Goal: Task Accomplishment & Management: Complete application form

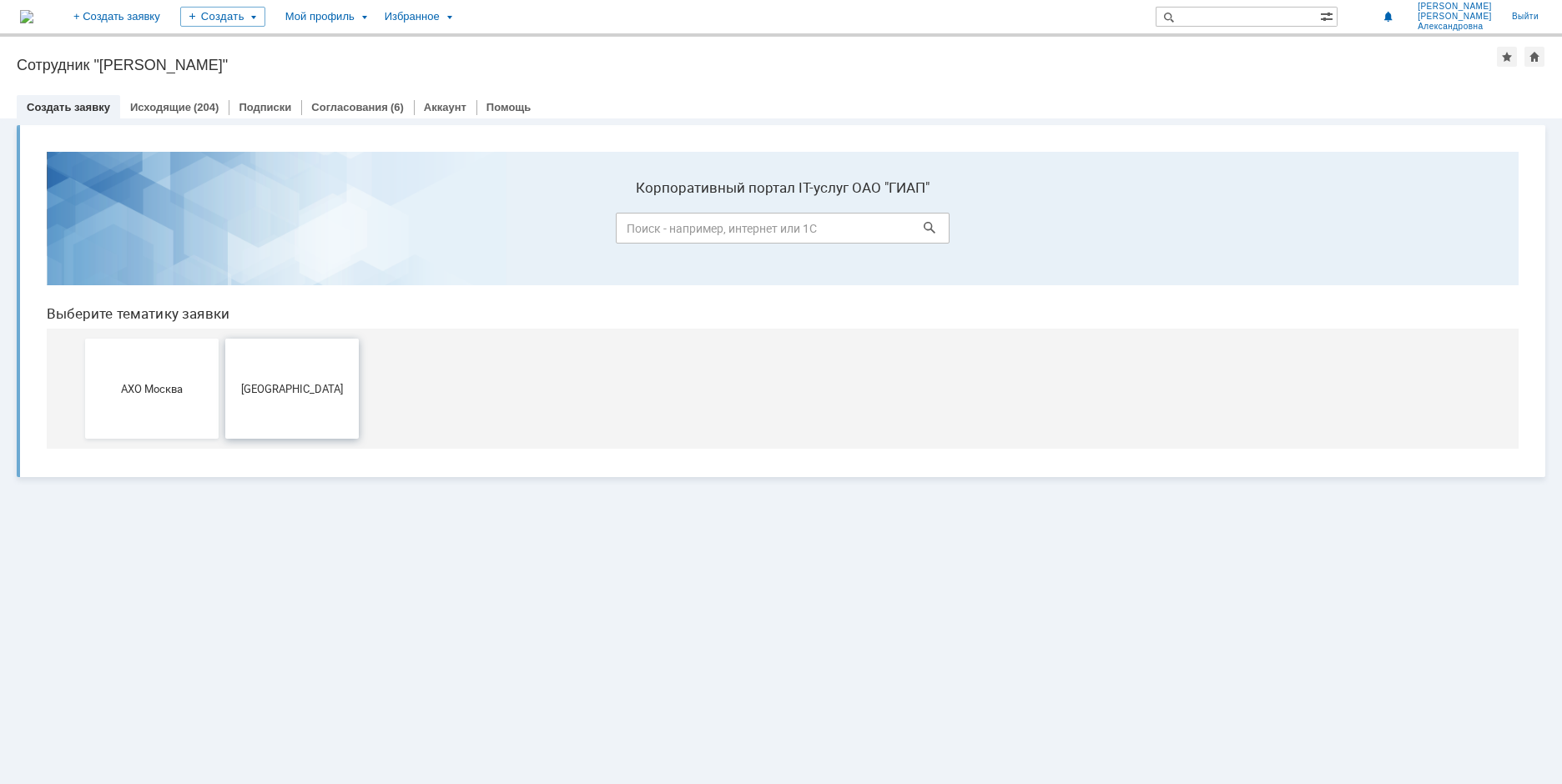
click at [298, 392] on span "[GEOGRAPHIC_DATA]" at bounding box center [292, 387] width 124 height 13
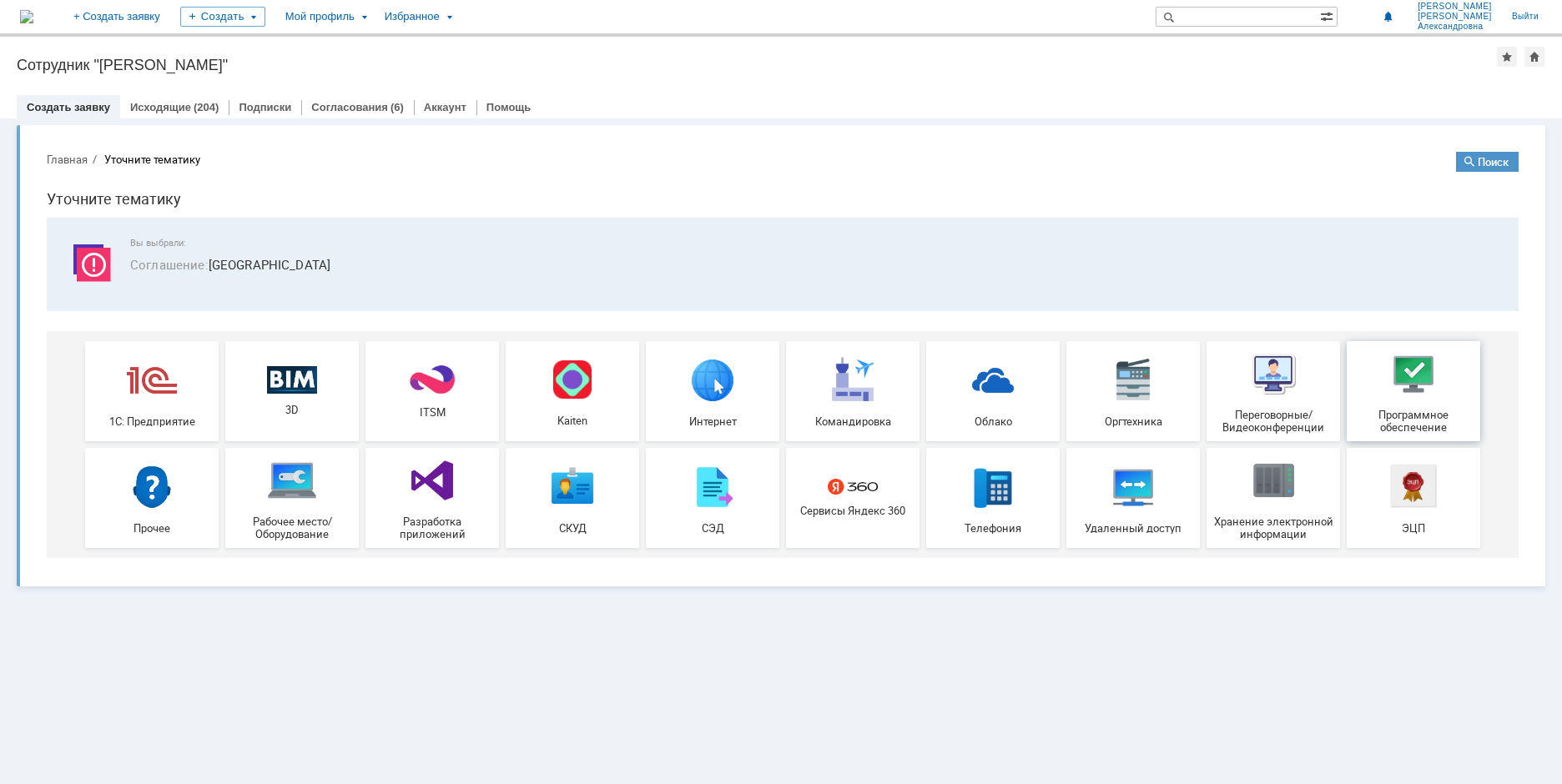
click at [1419, 374] on img at bounding box center [1413, 374] width 50 height 50
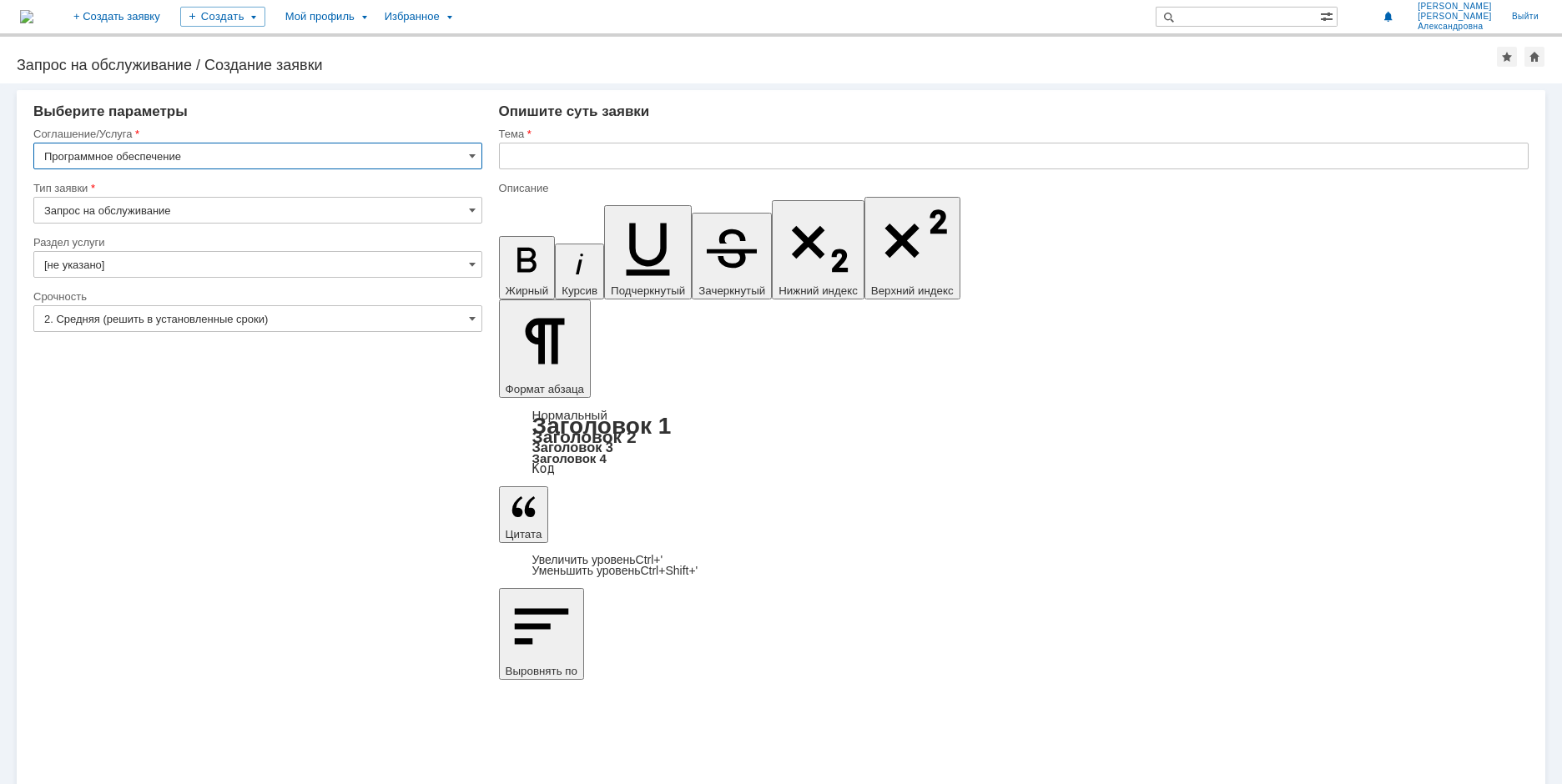
click at [378, 209] on input "Запрос на обслуживание" at bounding box center [258, 210] width 449 height 27
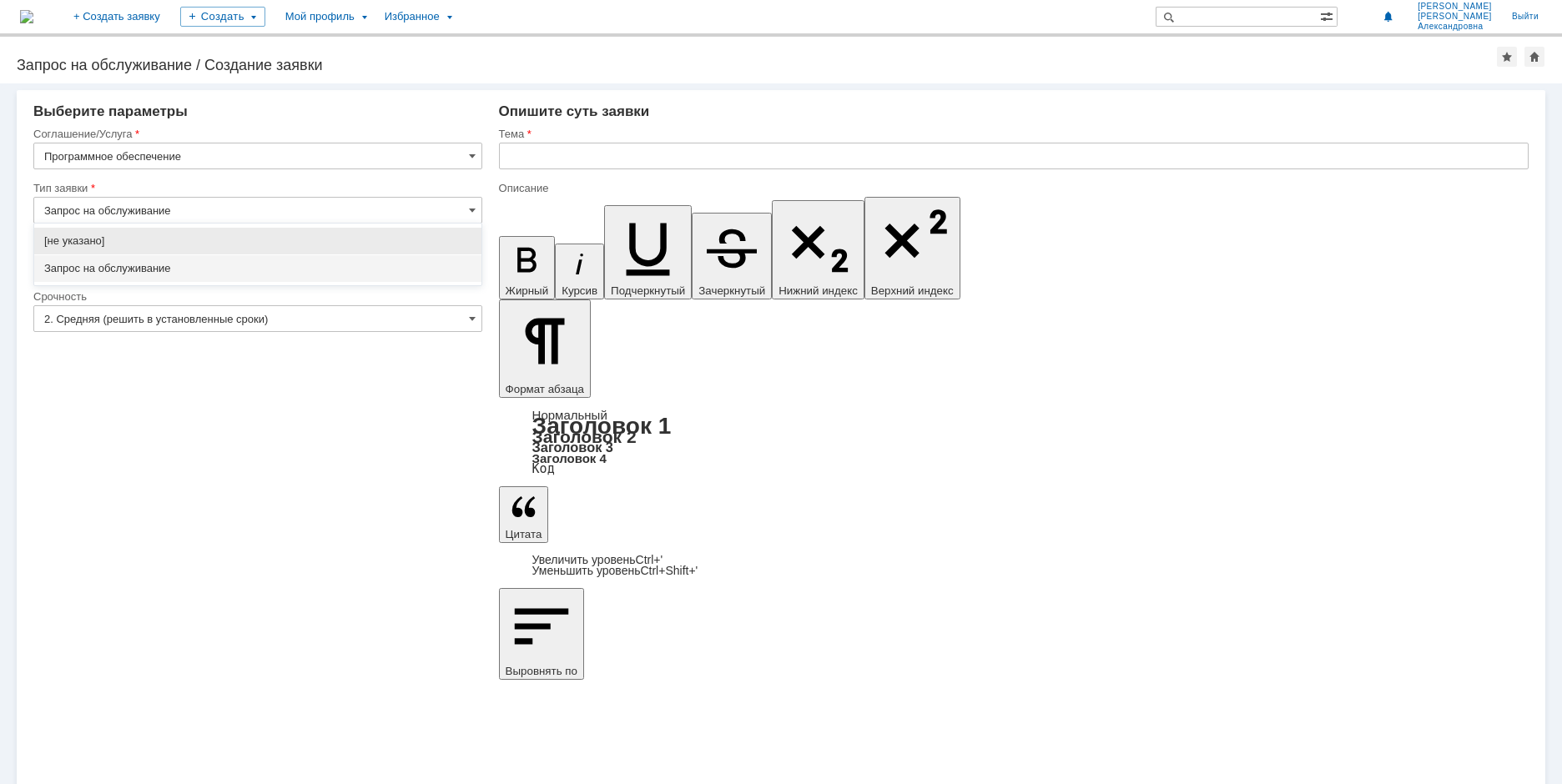
click at [378, 209] on input "Запрос на обслуживание" at bounding box center [258, 210] width 449 height 27
click at [349, 629] on div "Внимание! Выберите параметры Соглашение/Услуга Программное обеспечение Тип заяв…" at bounding box center [781, 434] width 1562 height 701
type input "Запрос на обслуживание"
click at [199, 260] on input "[не указано]" at bounding box center [258, 265] width 449 height 27
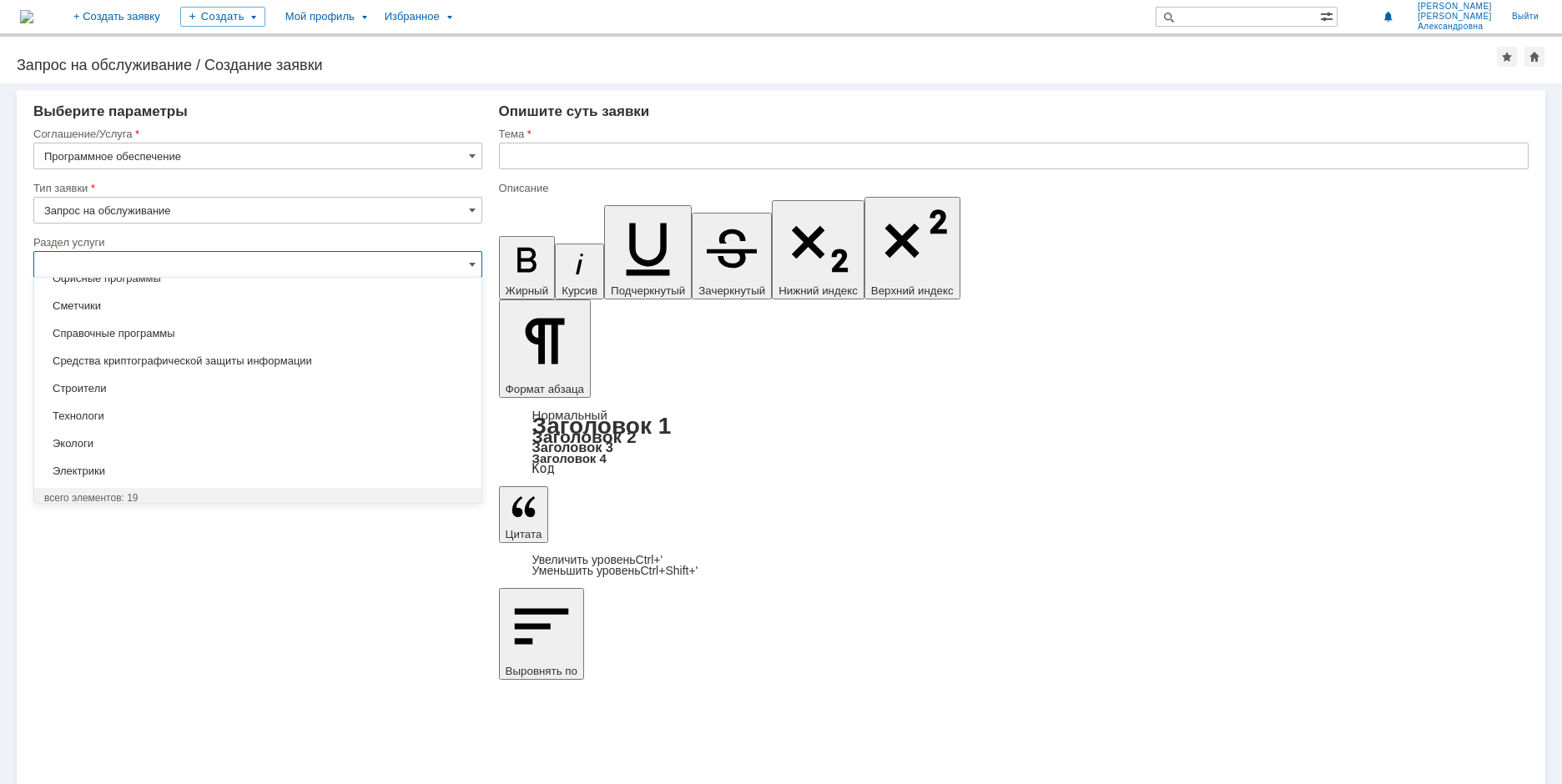
scroll to position [352, 0]
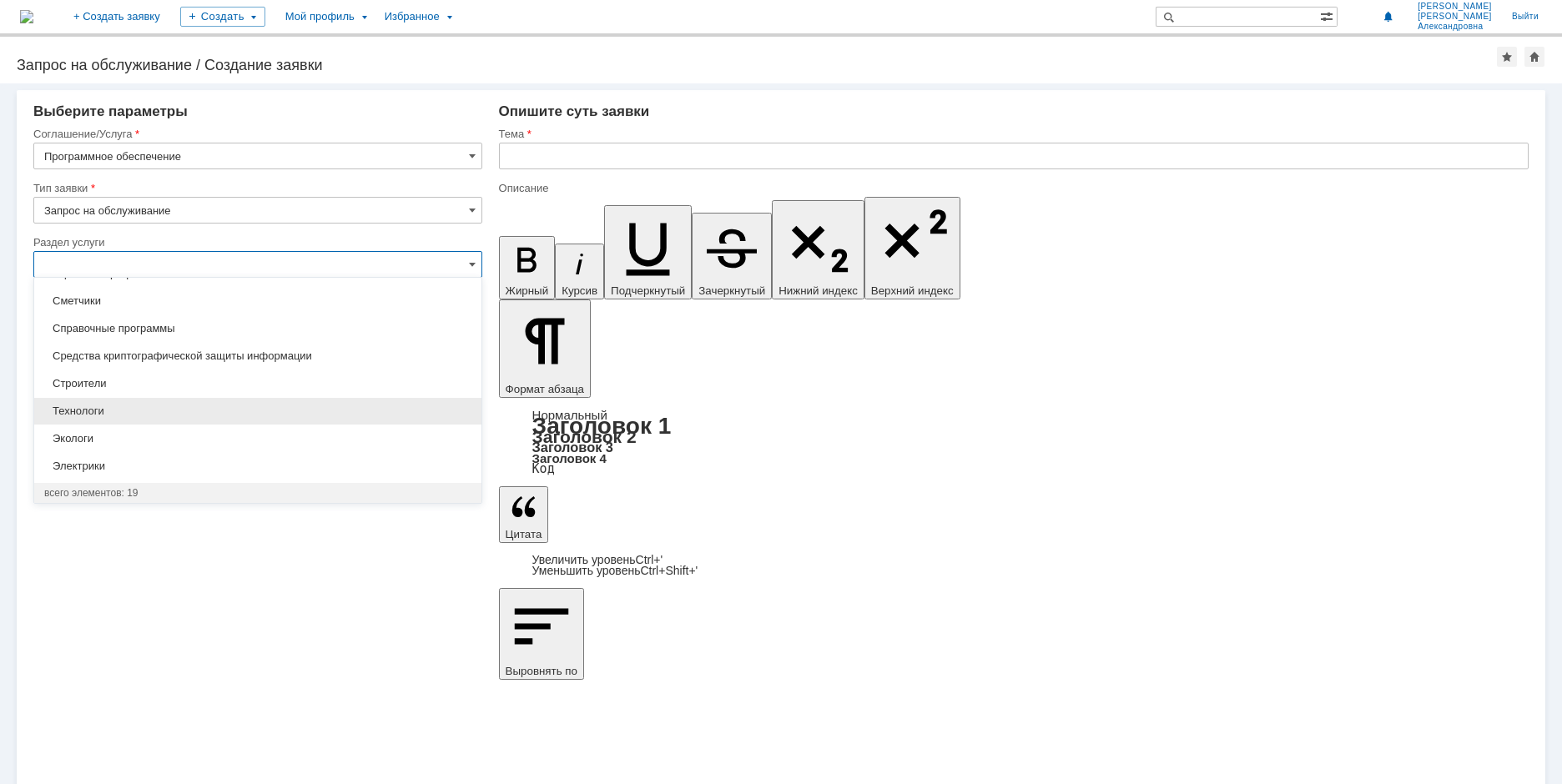
click at [183, 411] on span "Технологи" at bounding box center [258, 411] width 427 height 13
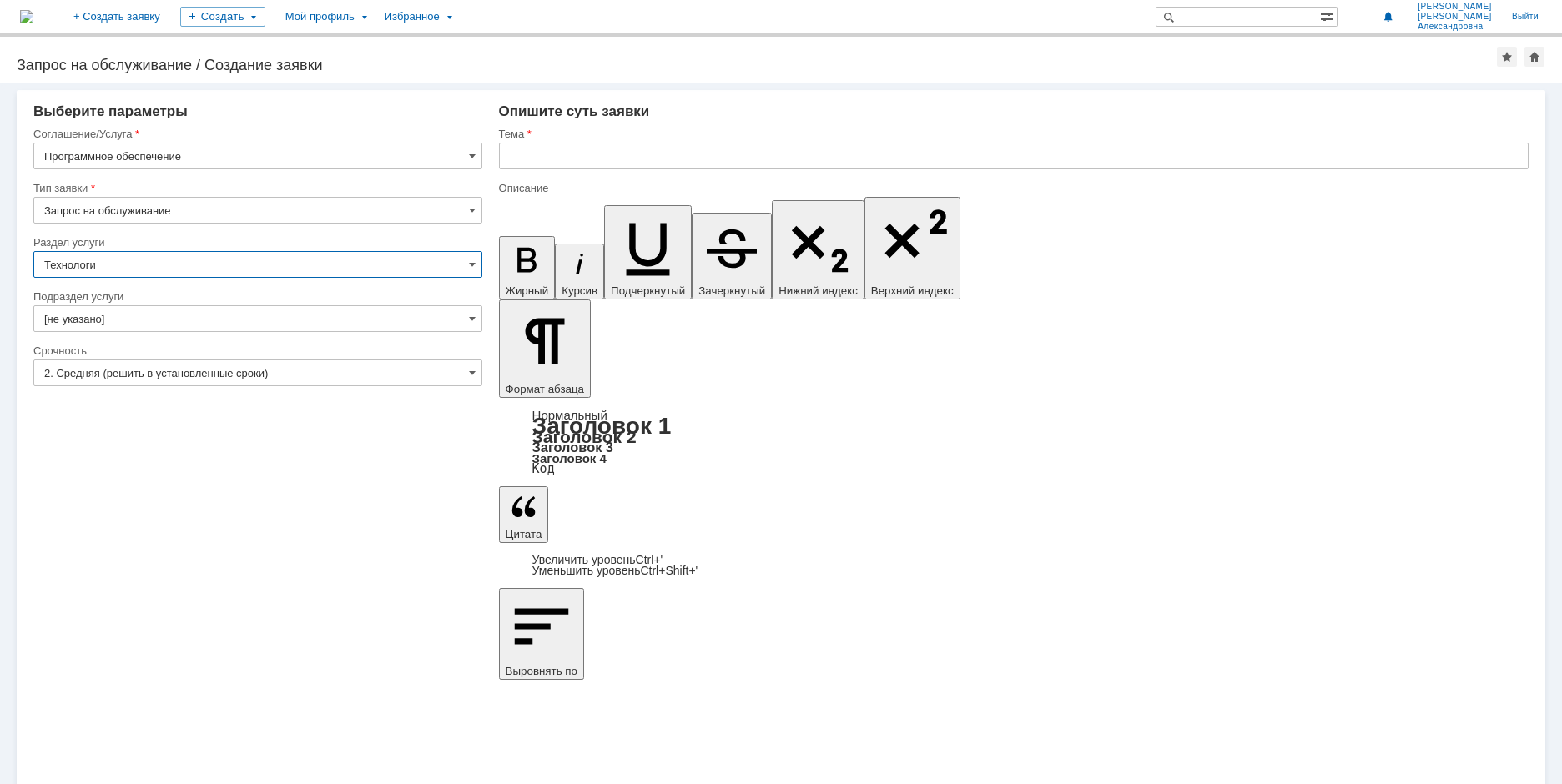
type input "Технологи"
click at [462, 367] on input "2. Средняя (решить в установленные сроки)" at bounding box center [258, 373] width 449 height 27
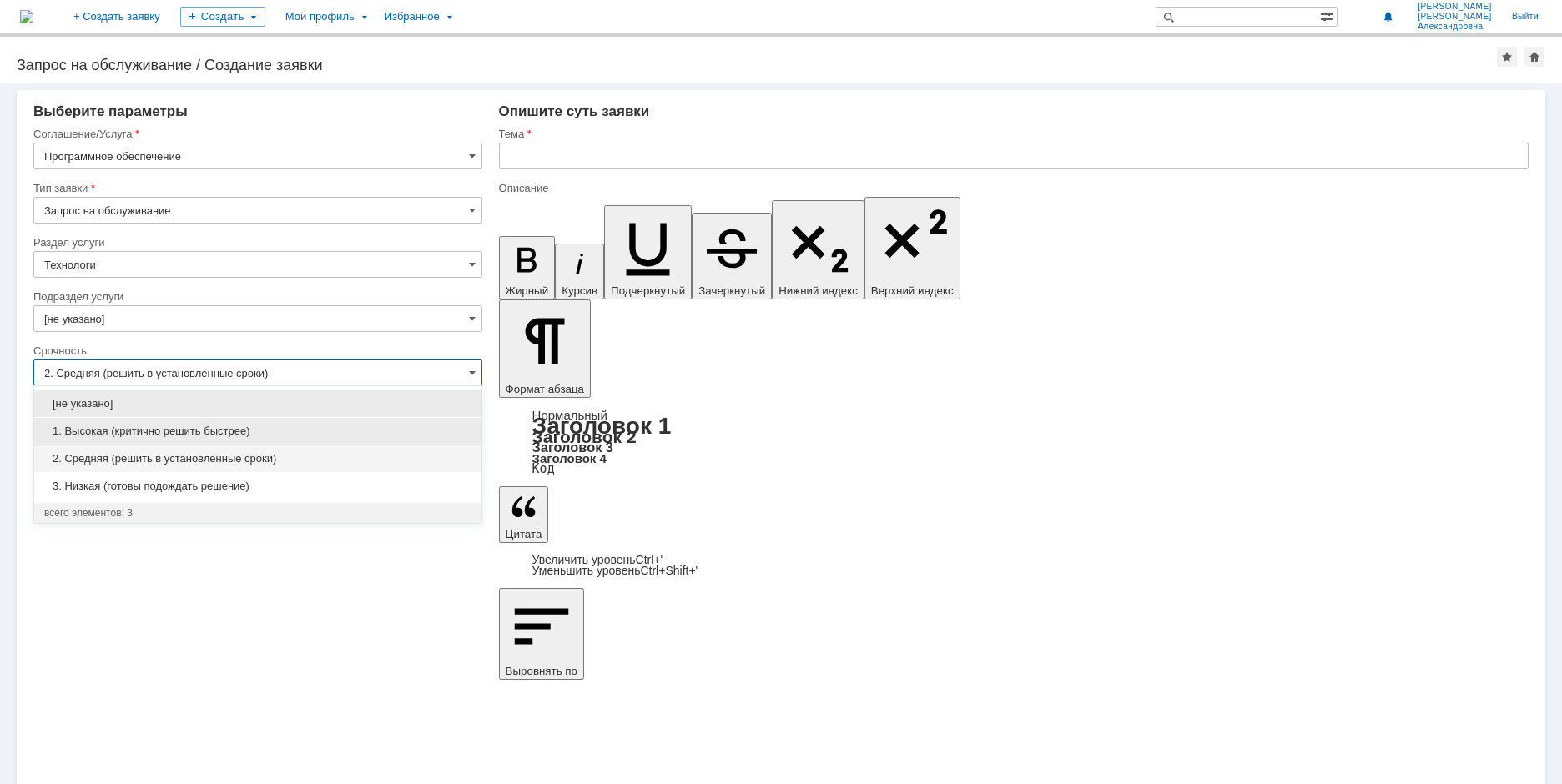
click at [208, 428] on span "1. Высокая (критично решить быстрее)" at bounding box center [258, 431] width 427 height 13
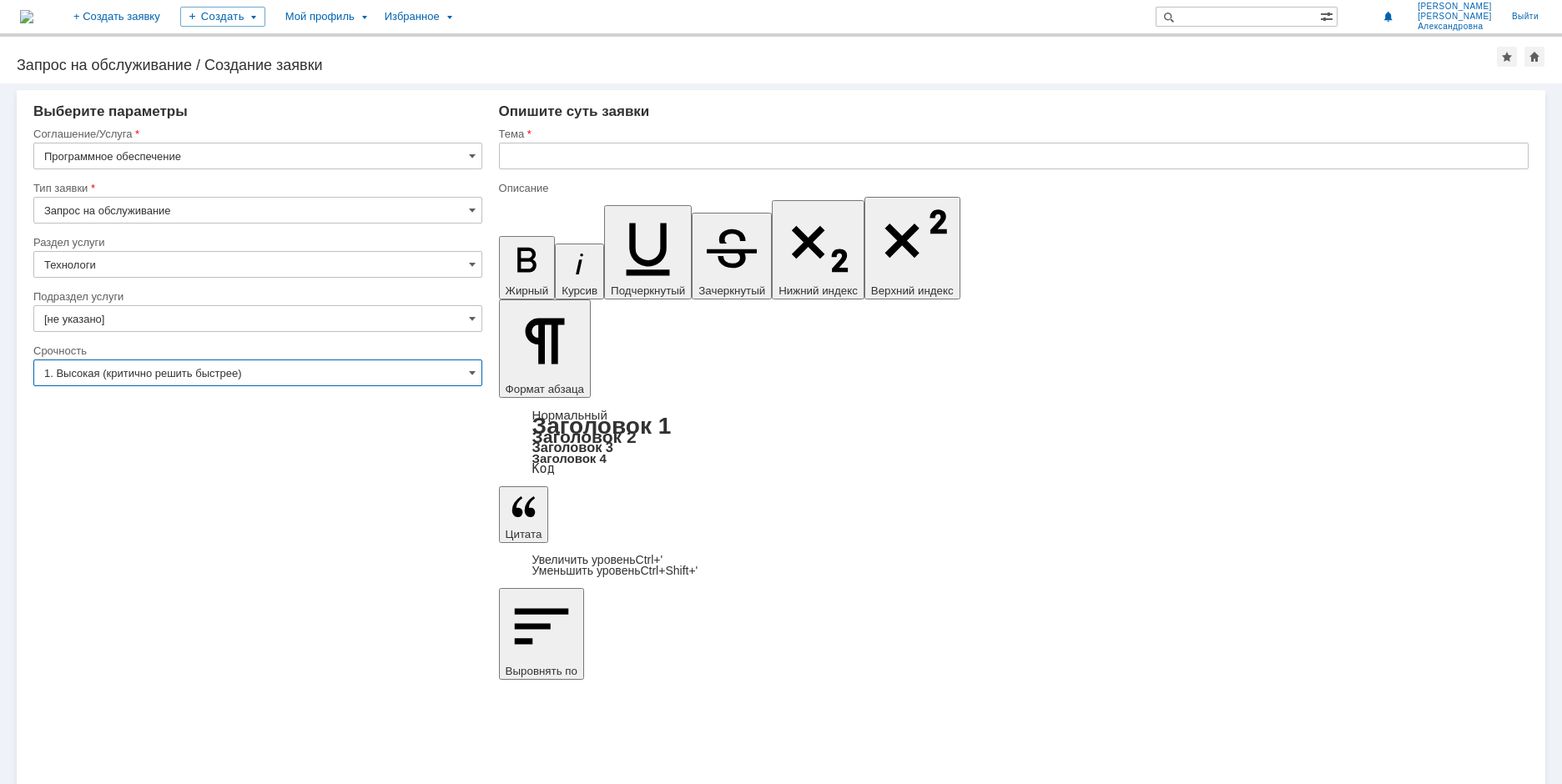
type input "1. Высокая (критично решить быстрее)"
click at [573, 150] on input "text" at bounding box center [1013, 156] width 1030 height 27
drag, startPoint x: 662, startPoint y: 143, endPoint x: 658, endPoint y: 155, distance: 12.6
click at [661, 145] on input "Не работает программа" at bounding box center [1013, 156] width 1030 height 27
click at [658, 155] on input "Не работает программа" at bounding box center [1013, 156] width 1030 height 27
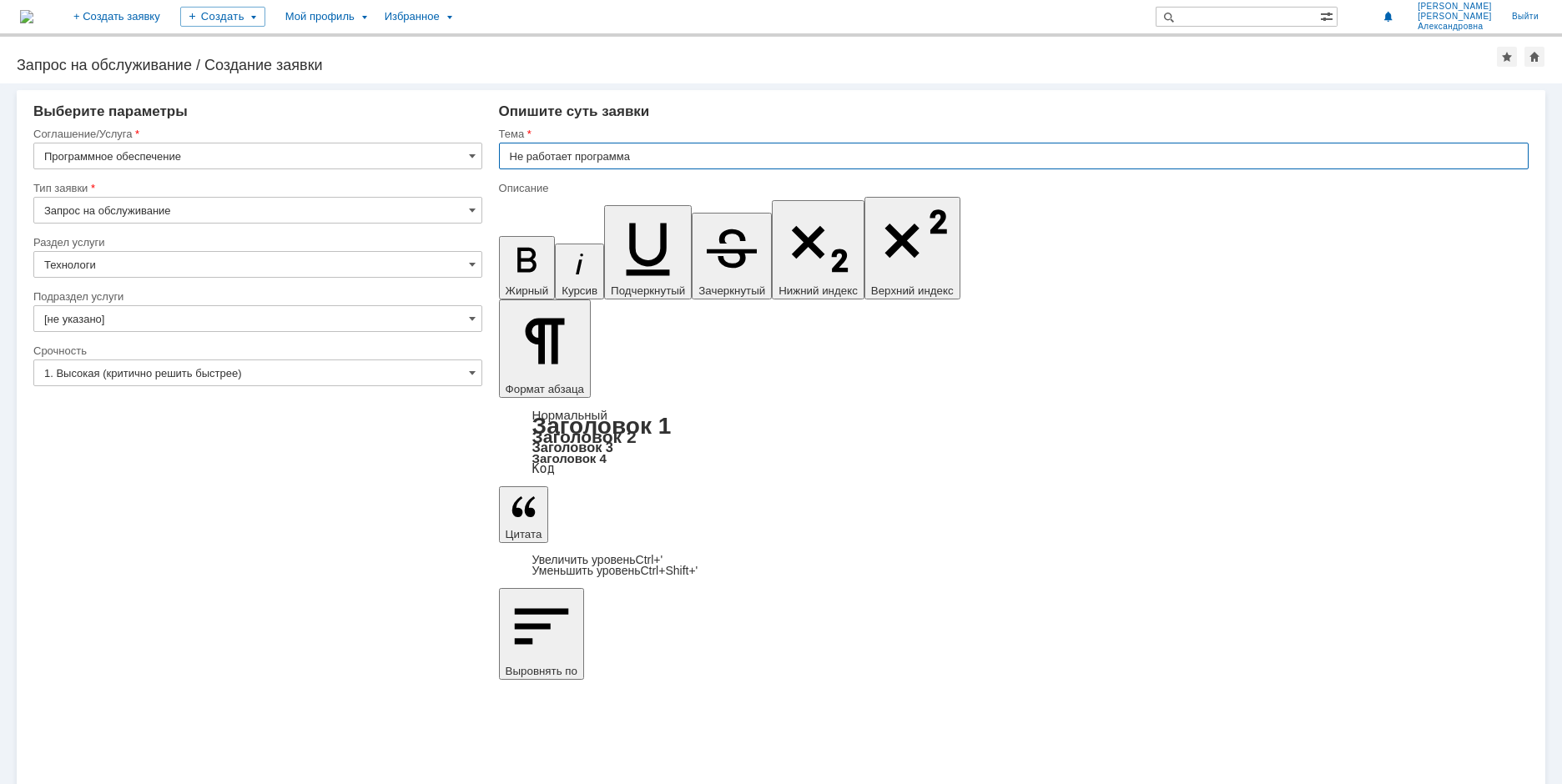
paste input "AVEVA PRO"
type input "Не работает программа AVEVA PRO"
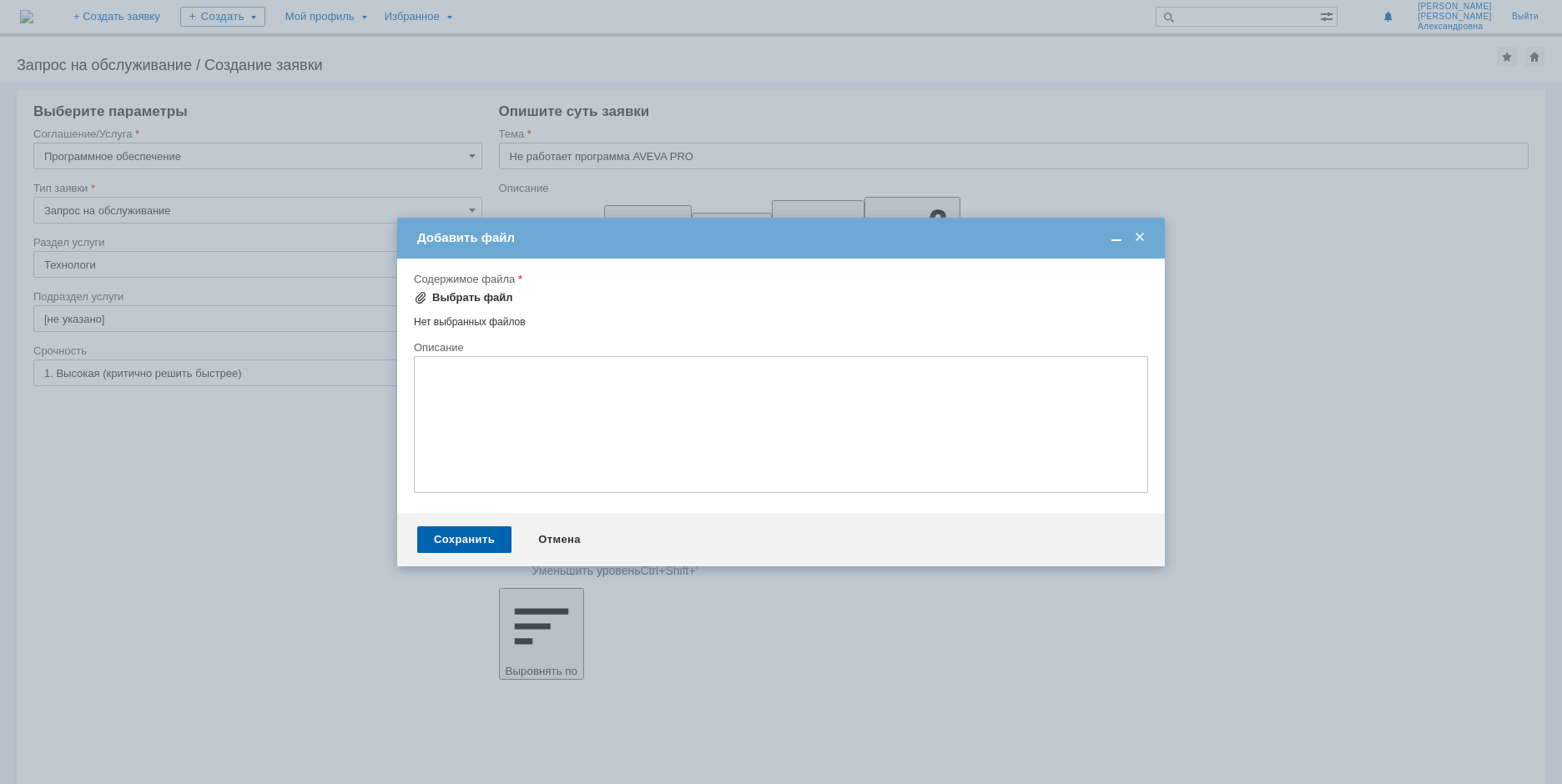
click at [470, 294] on div "Выбрать файл" at bounding box center [472, 297] width 81 height 13
click at [1144, 242] on span at bounding box center [1140, 238] width 17 height 15
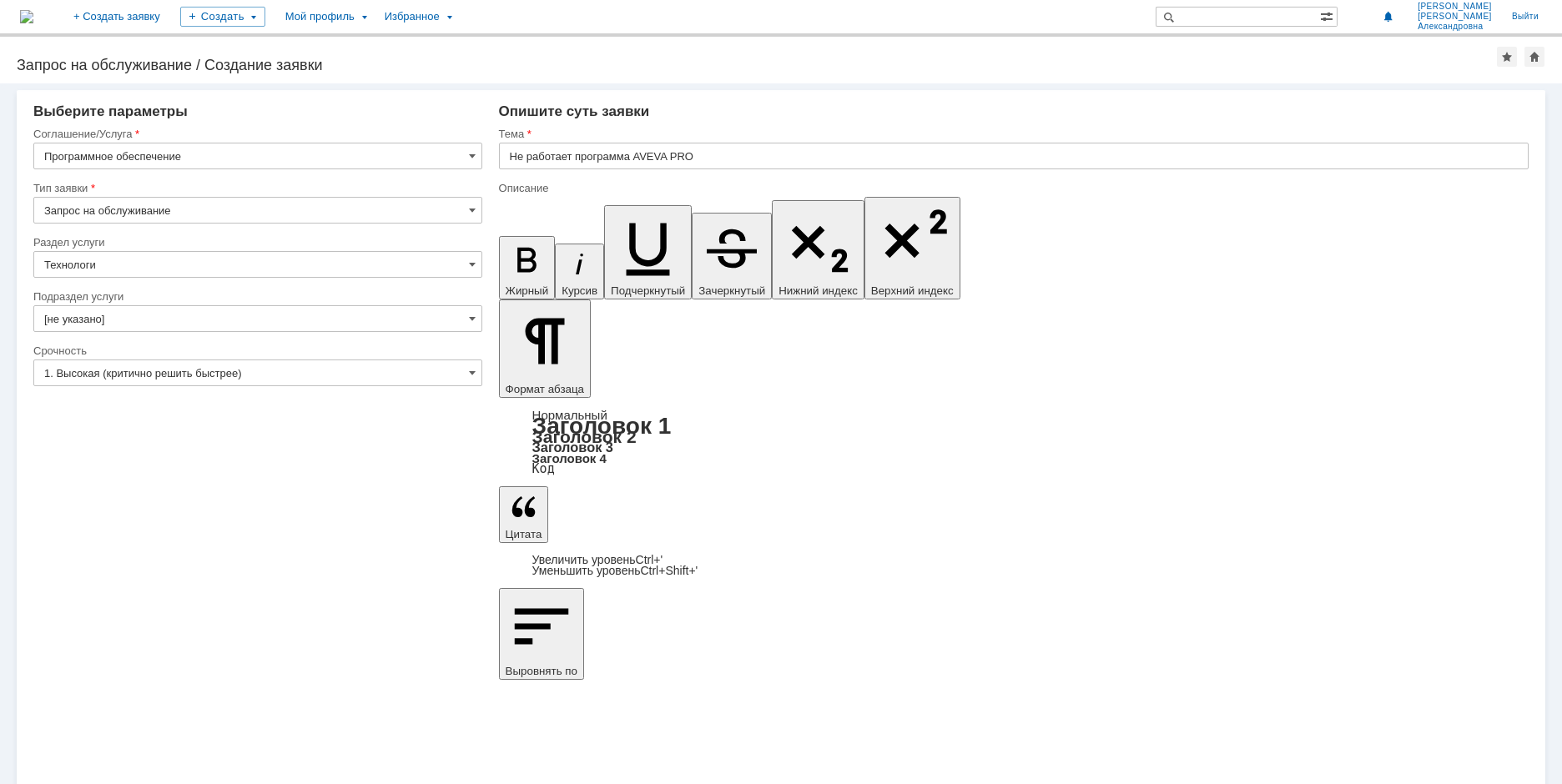
drag, startPoint x: 847, startPoint y: 5843, endPoint x: 835, endPoint y: 5848, distance: 13.0
drag, startPoint x: 836, startPoint y: 5848, endPoint x: 861, endPoint y: 5853, distance: 25.5
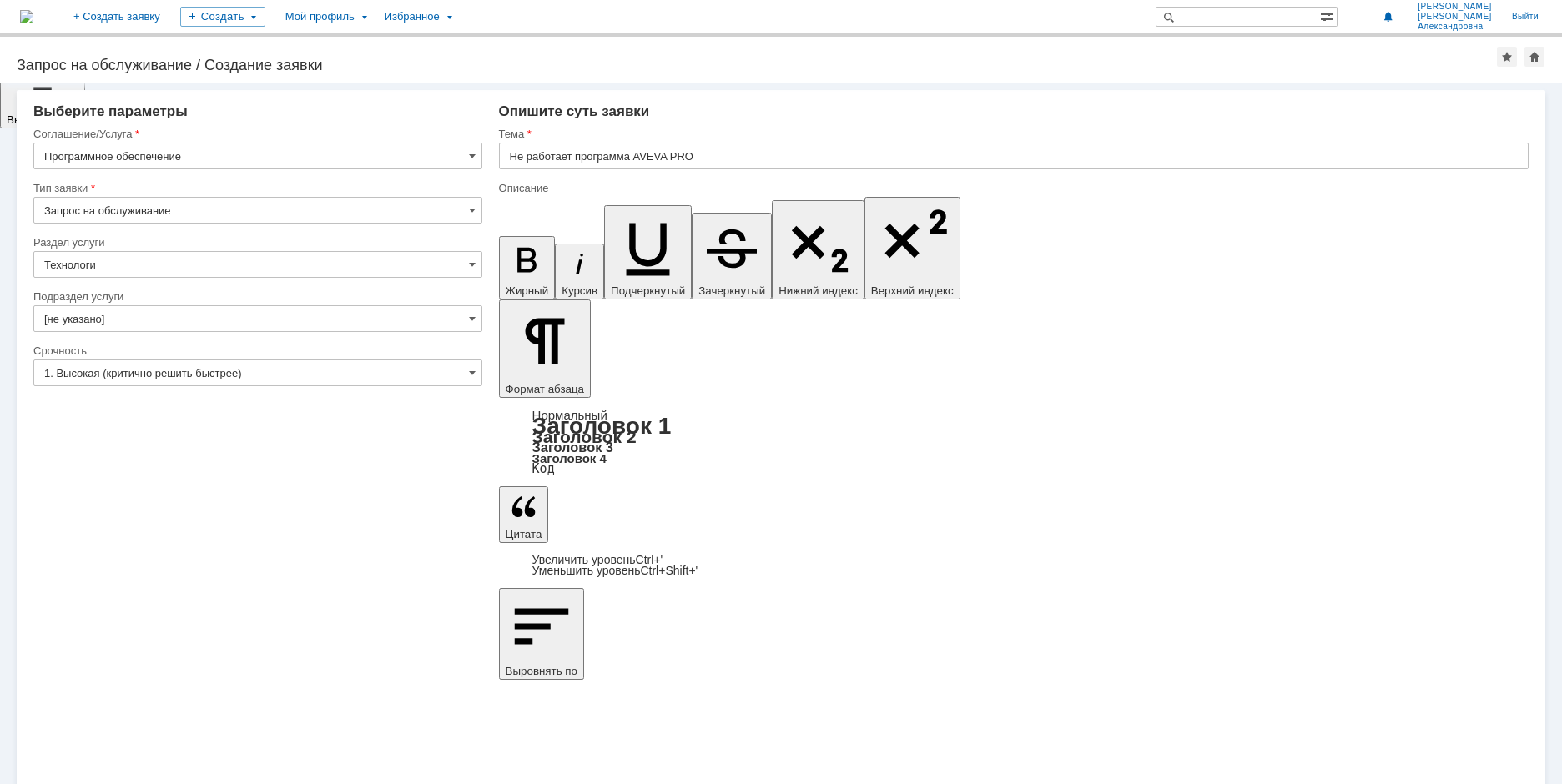
drag, startPoint x: 884, startPoint y: 5833, endPoint x: 873, endPoint y: 5840, distance: 13.0
drag, startPoint x: 815, startPoint y: 5848, endPoint x: 520, endPoint y: 5854, distance: 295.1
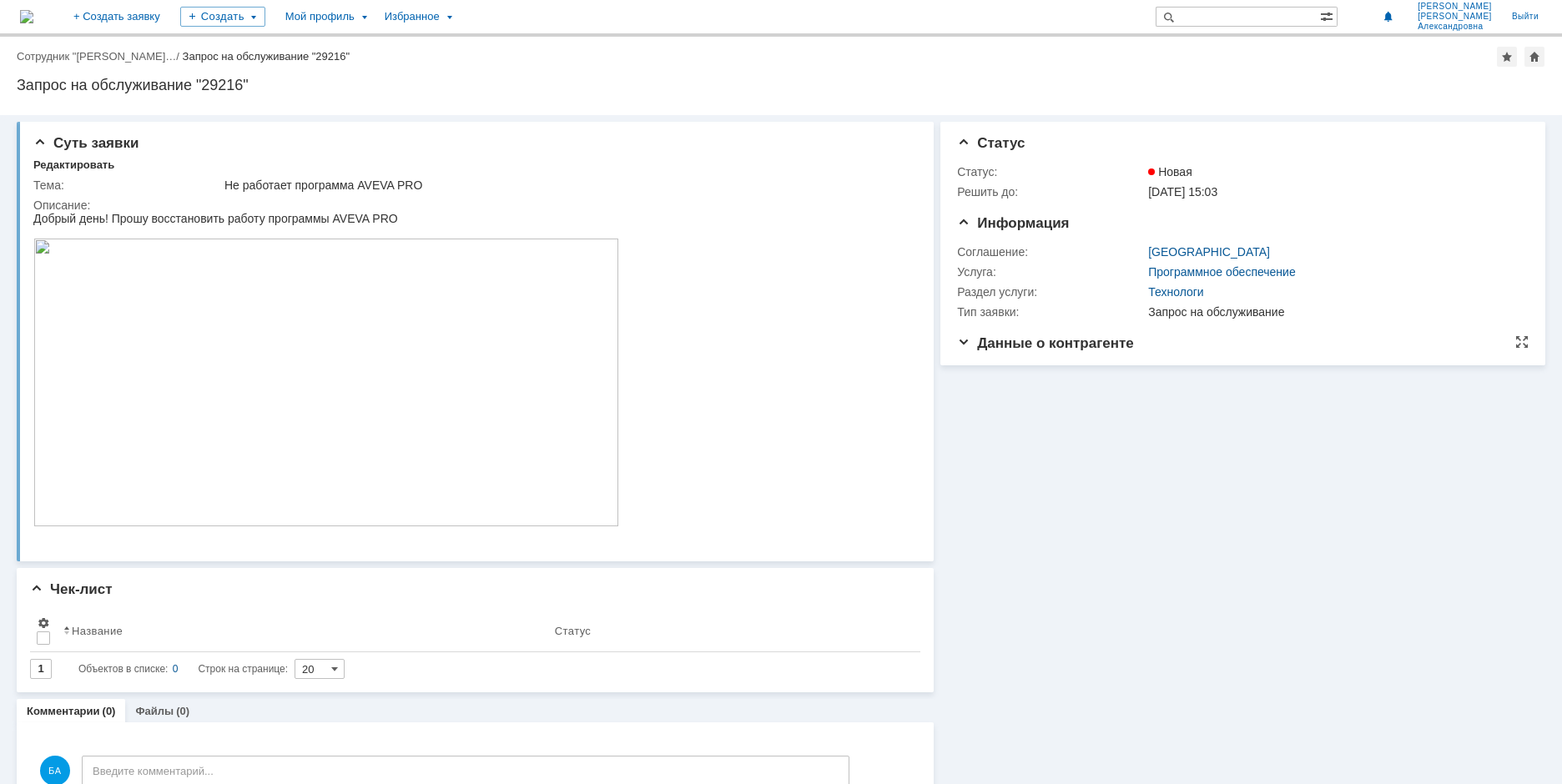
click at [1021, 346] on span "Данные о контрагенте" at bounding box center [1045, 343] width 177 height 16
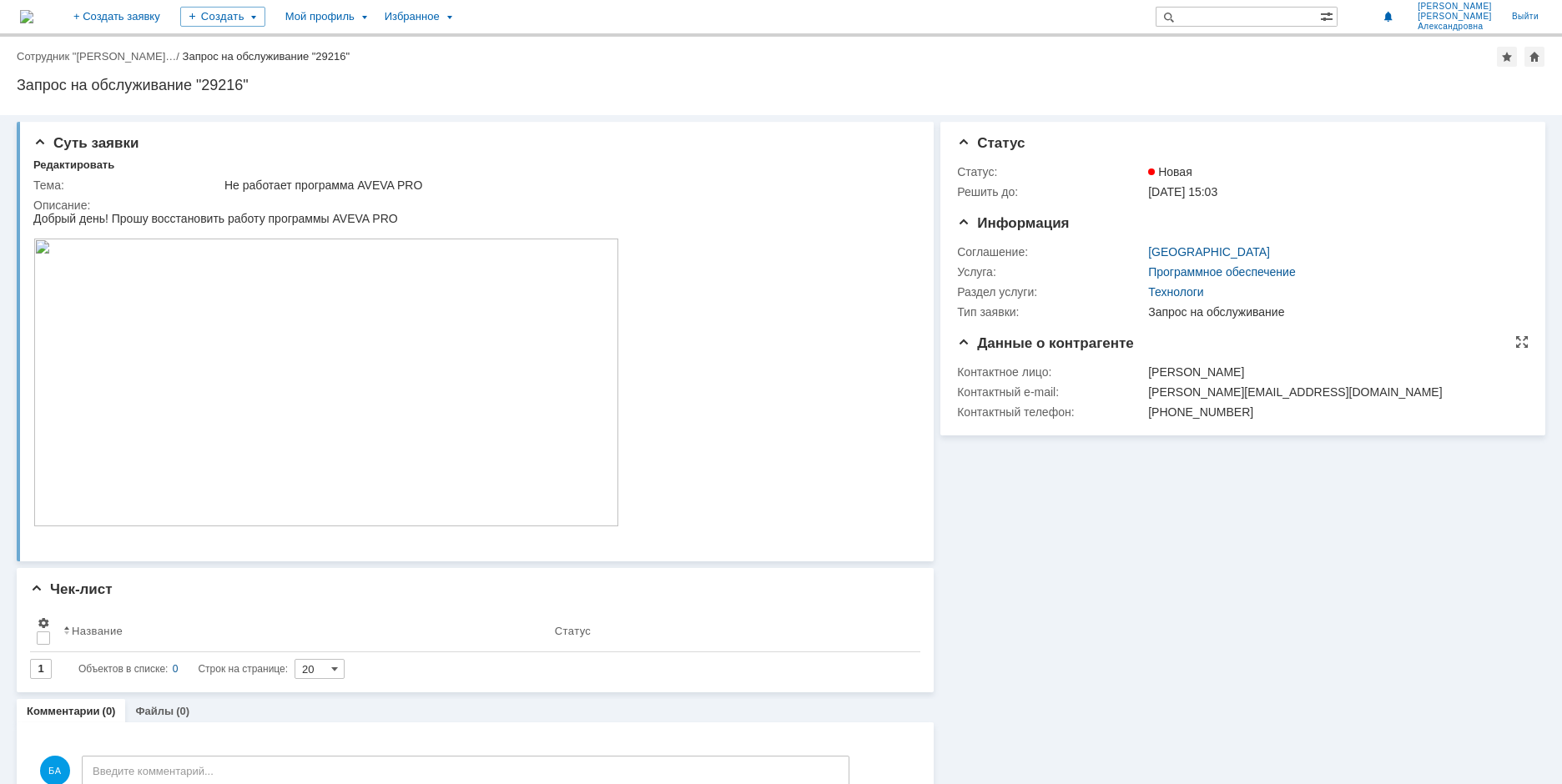
click at [1021, 346] on span "Данные о контрагенте" at bounding box center [1045, 343] width 177 height 16
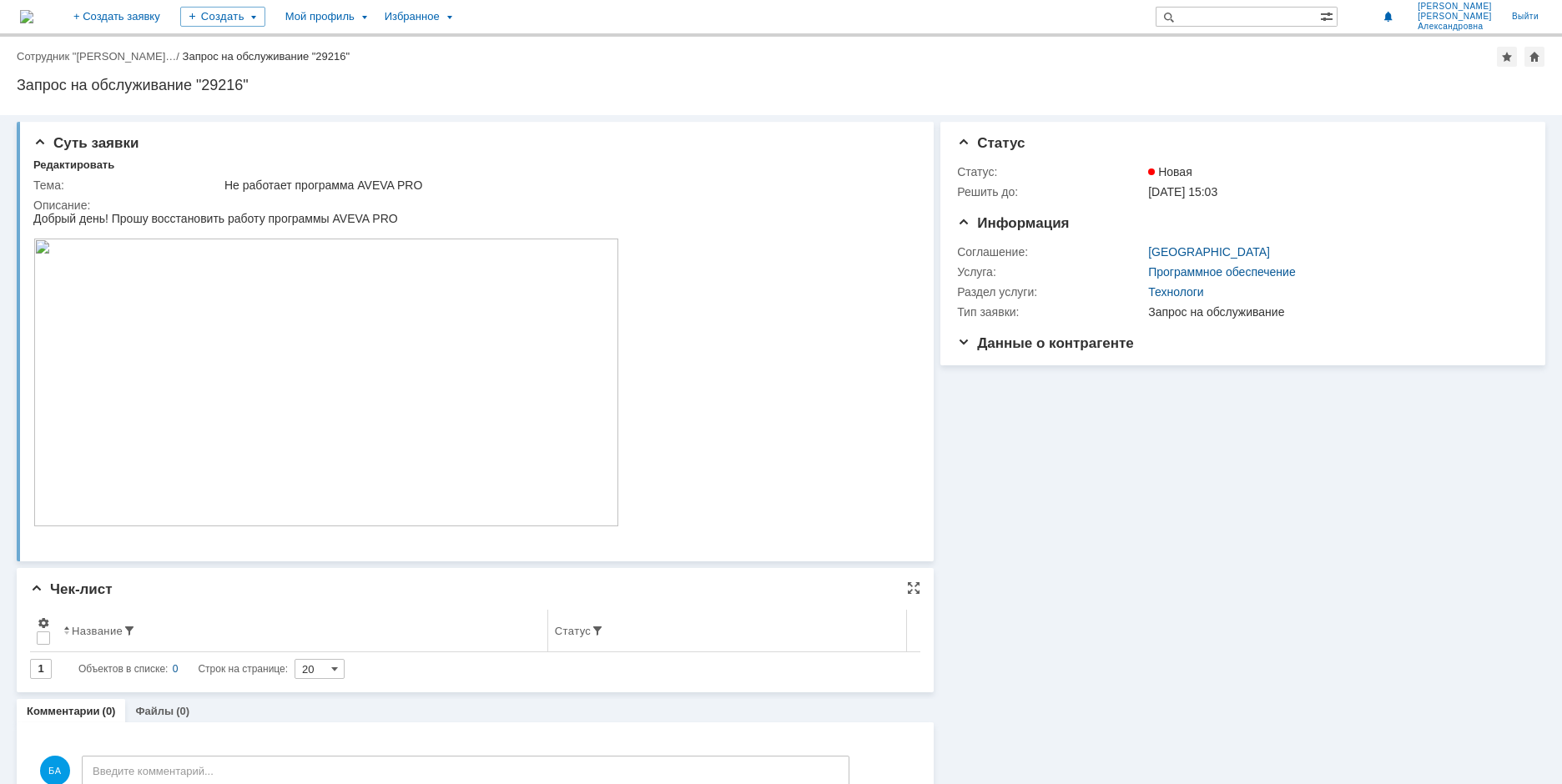
scroll to position [49, 0]
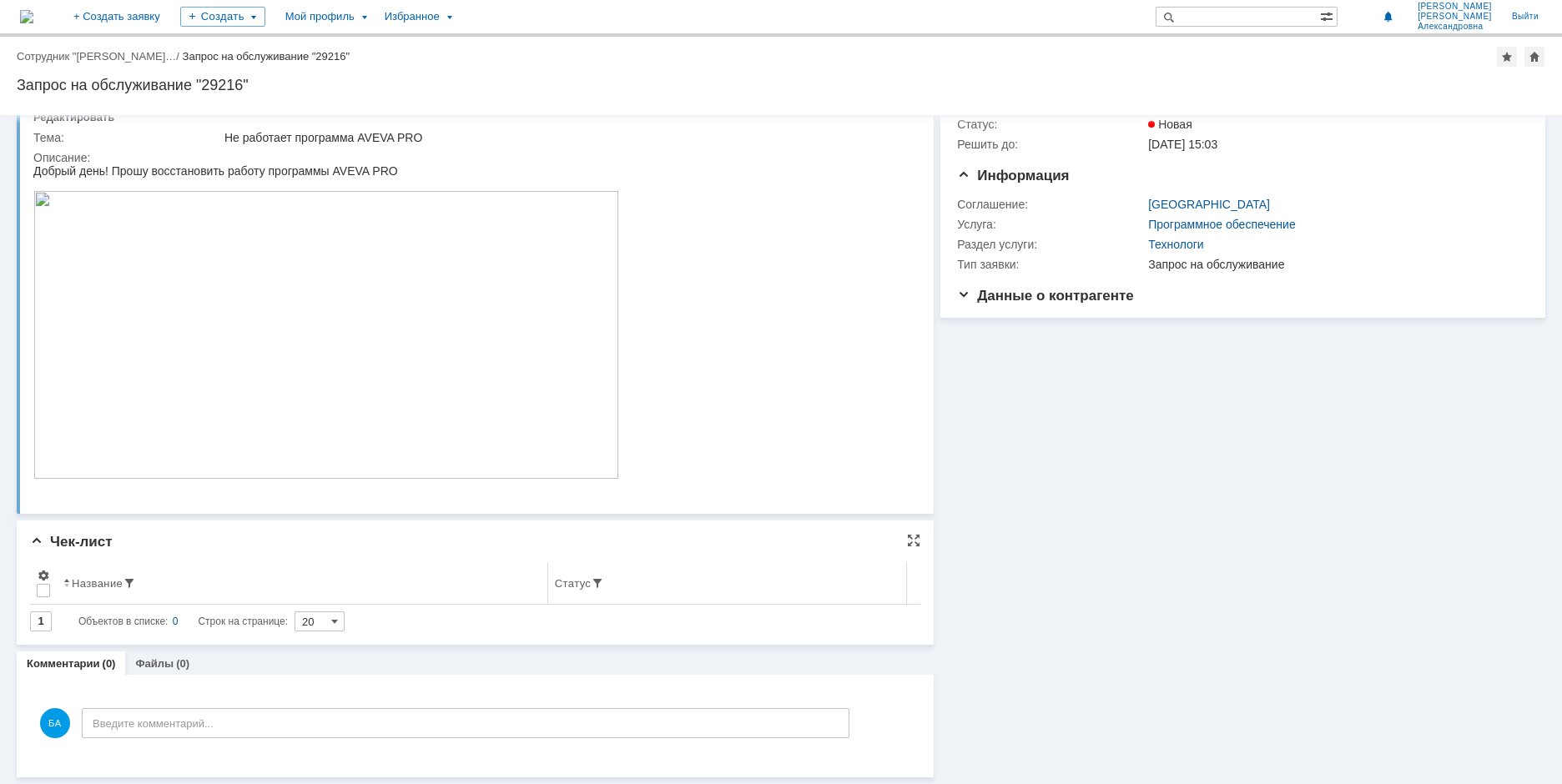
click at [573, 577] on div "Статус" at bounding box center [573, 583] width 36 height 13
click at [573, 576] on div "Статус" at bounding box center [703, 583] width 393 height 13
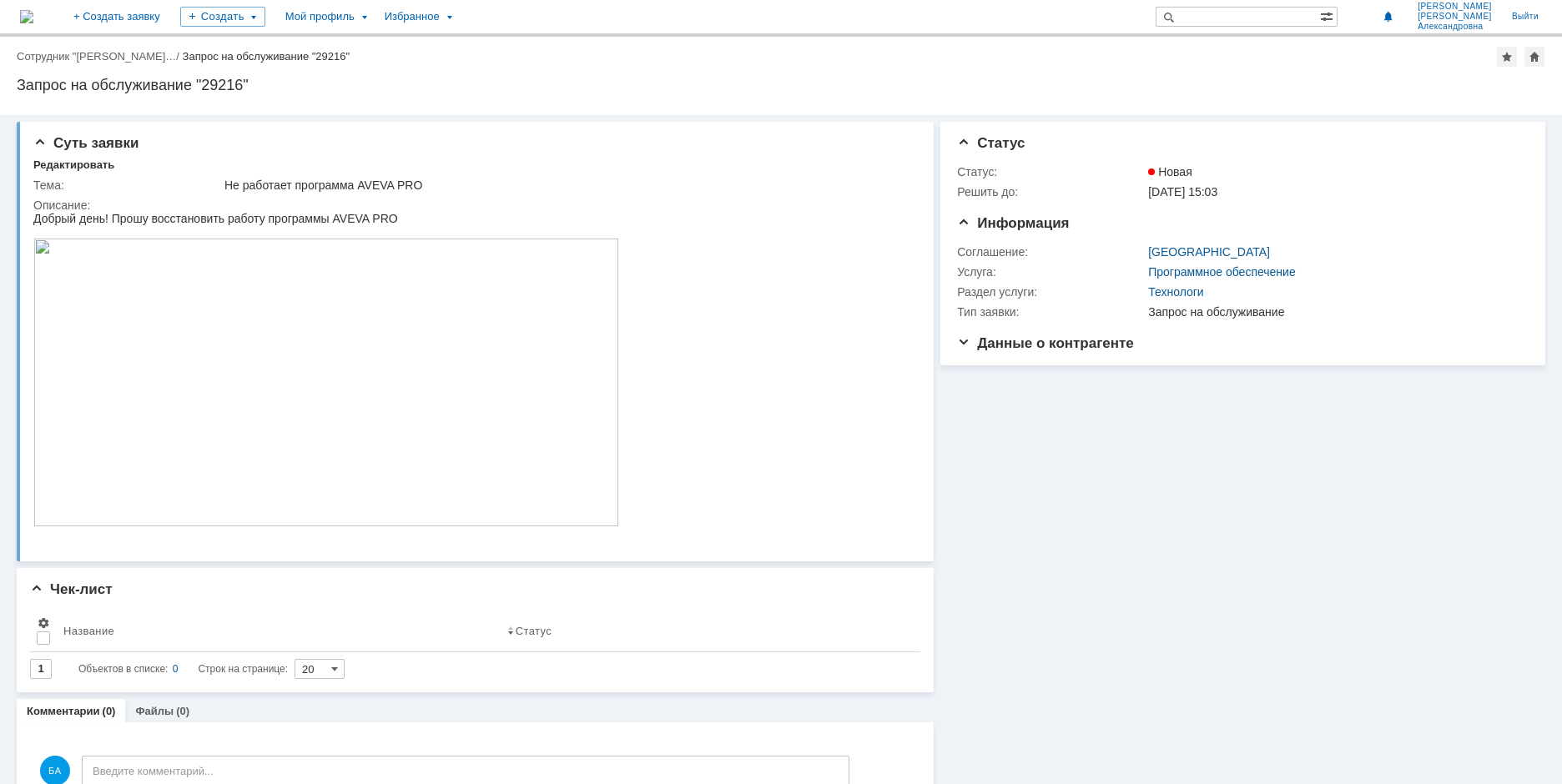
click at [34, 15] on img at bounding box center [27, 17] width 13 height 13
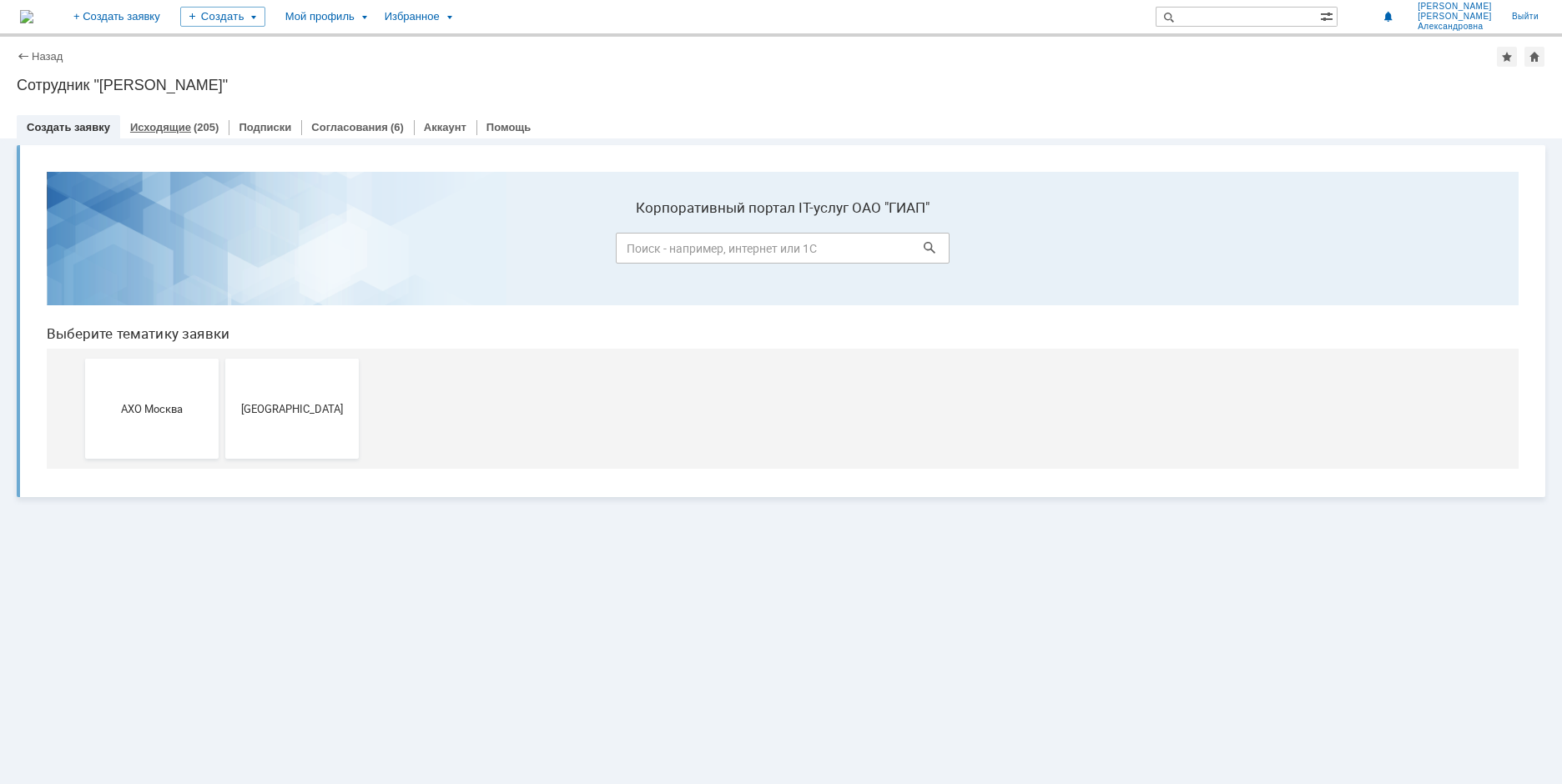
click at [151, 125] on link "Исходящие" at bounding box center [161, 127] width 61 height 13
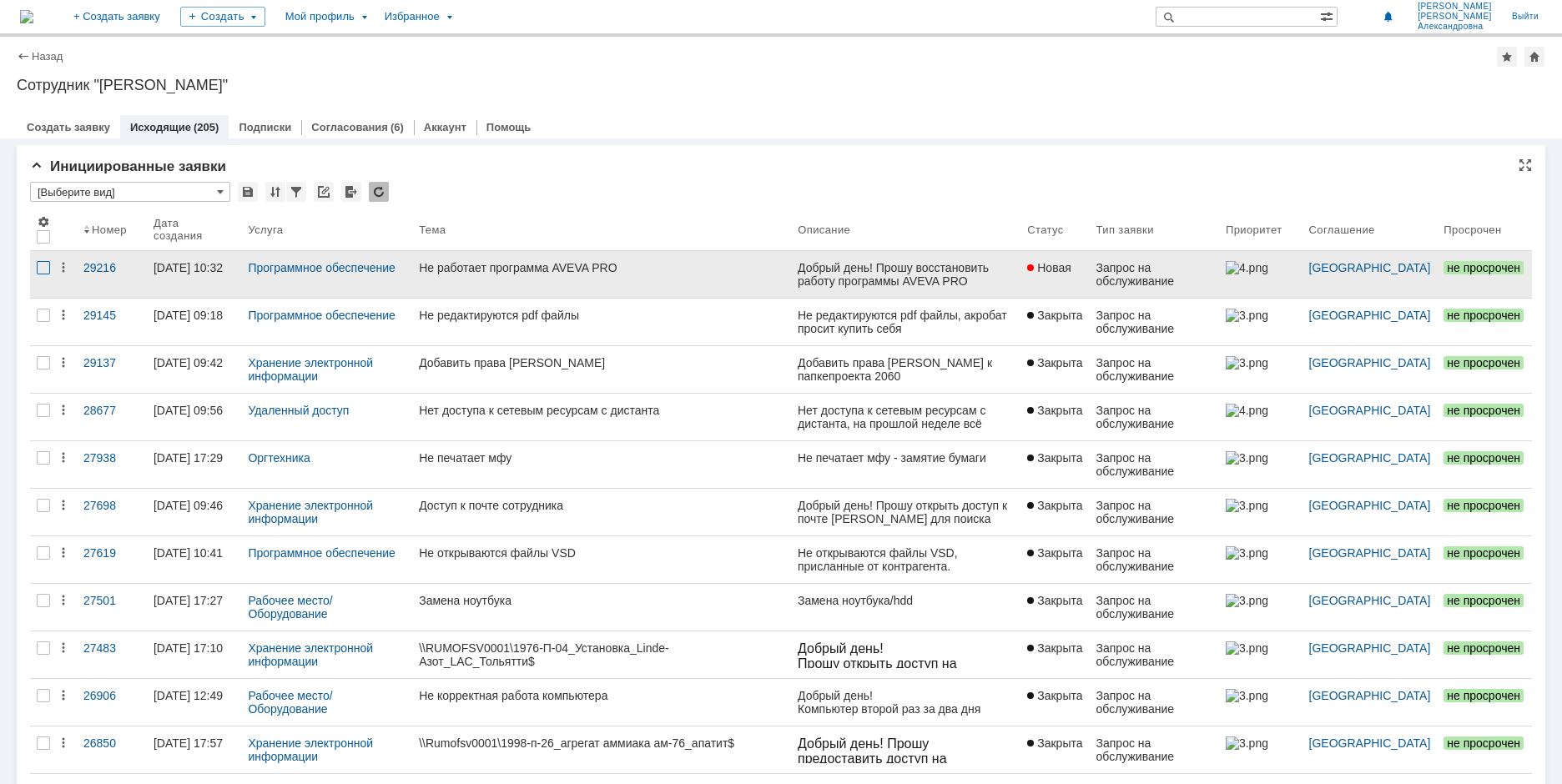
click at [43, 269] on div at bounding box center [44, 268] width 13 height 13
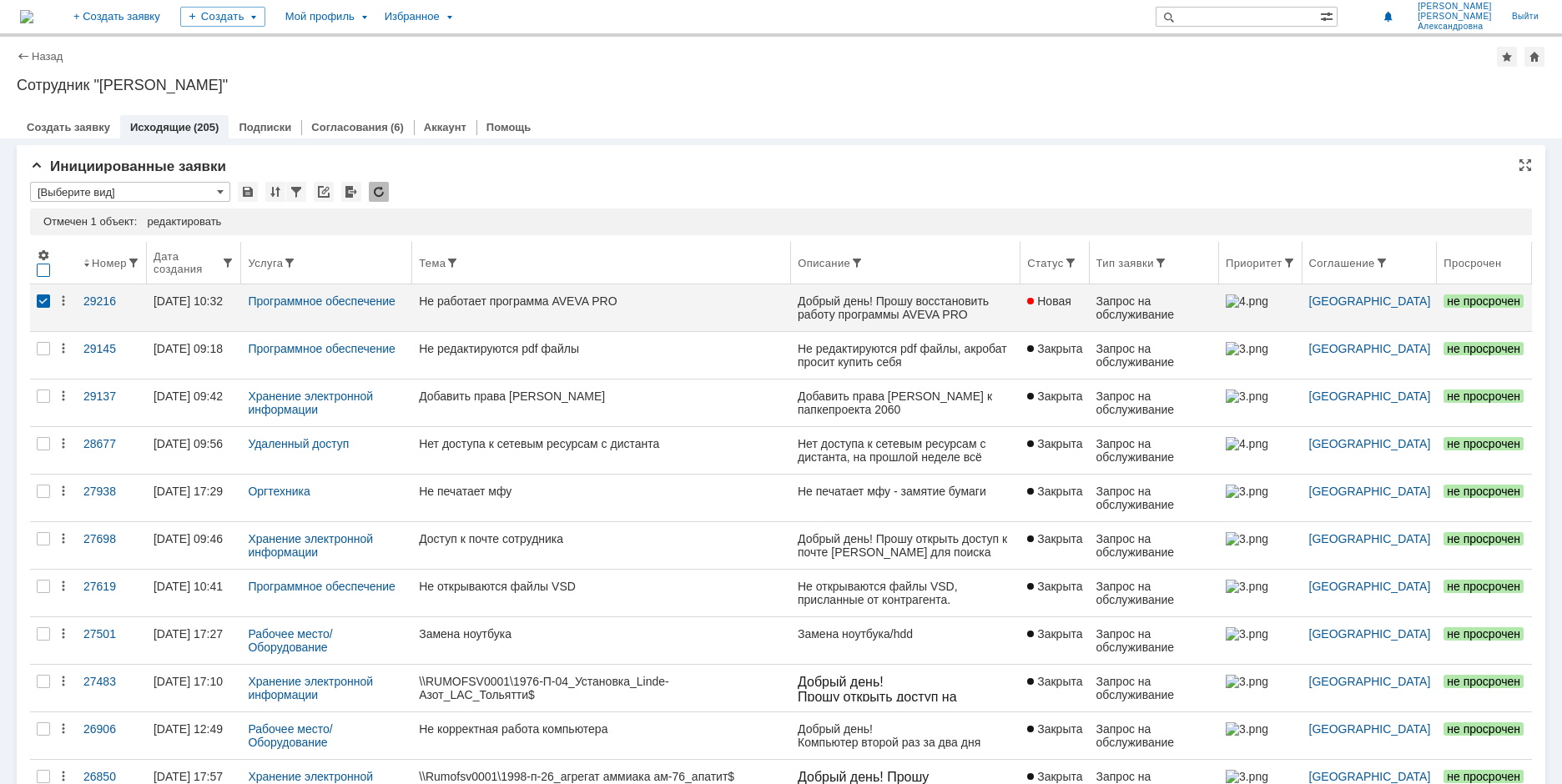
click at [45, 265] on div at bounding box center [44, 271] width 13 height 13
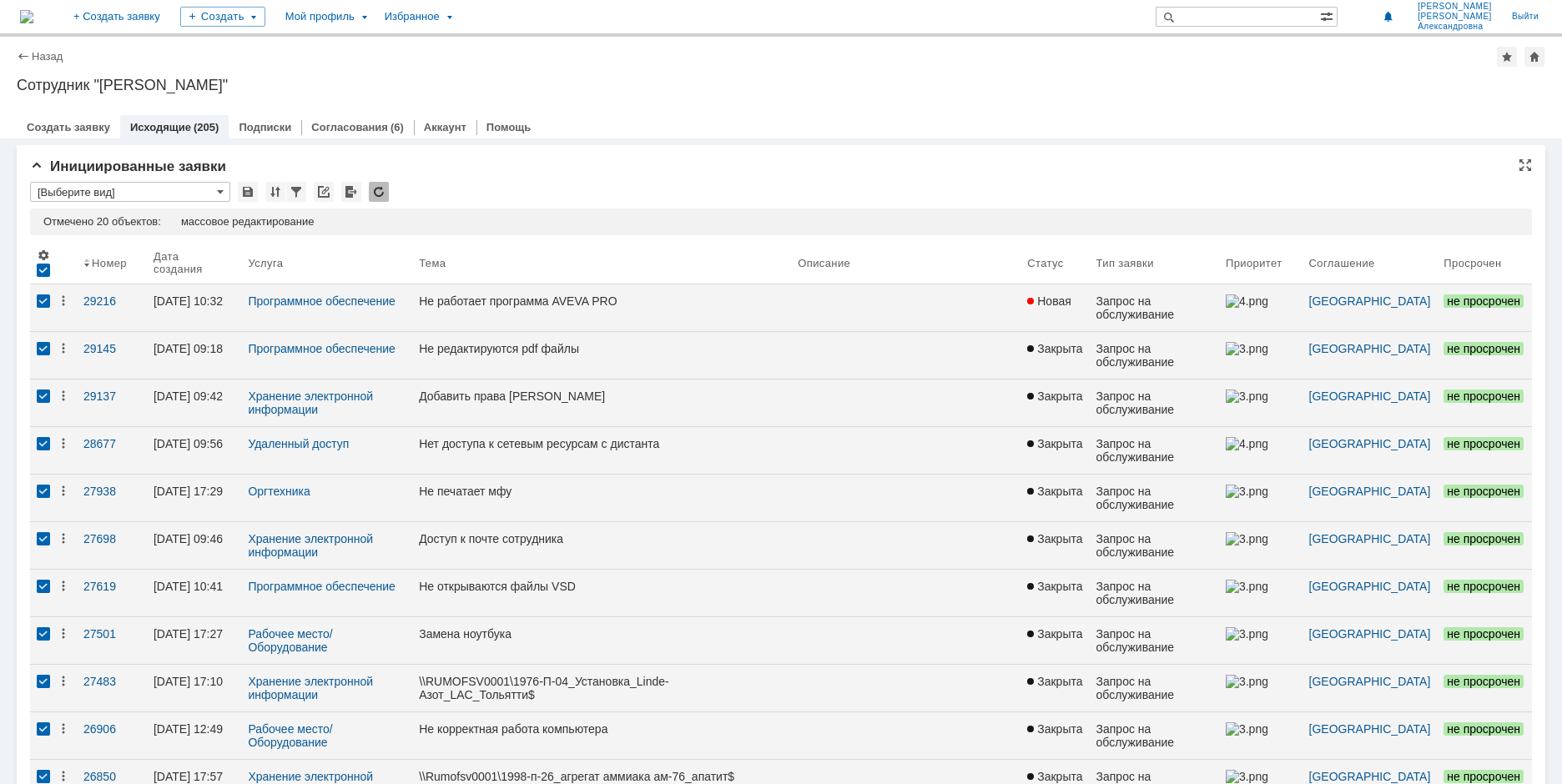
click at [45, 265] on div at bounding box center [44, 271] width 13 height 13
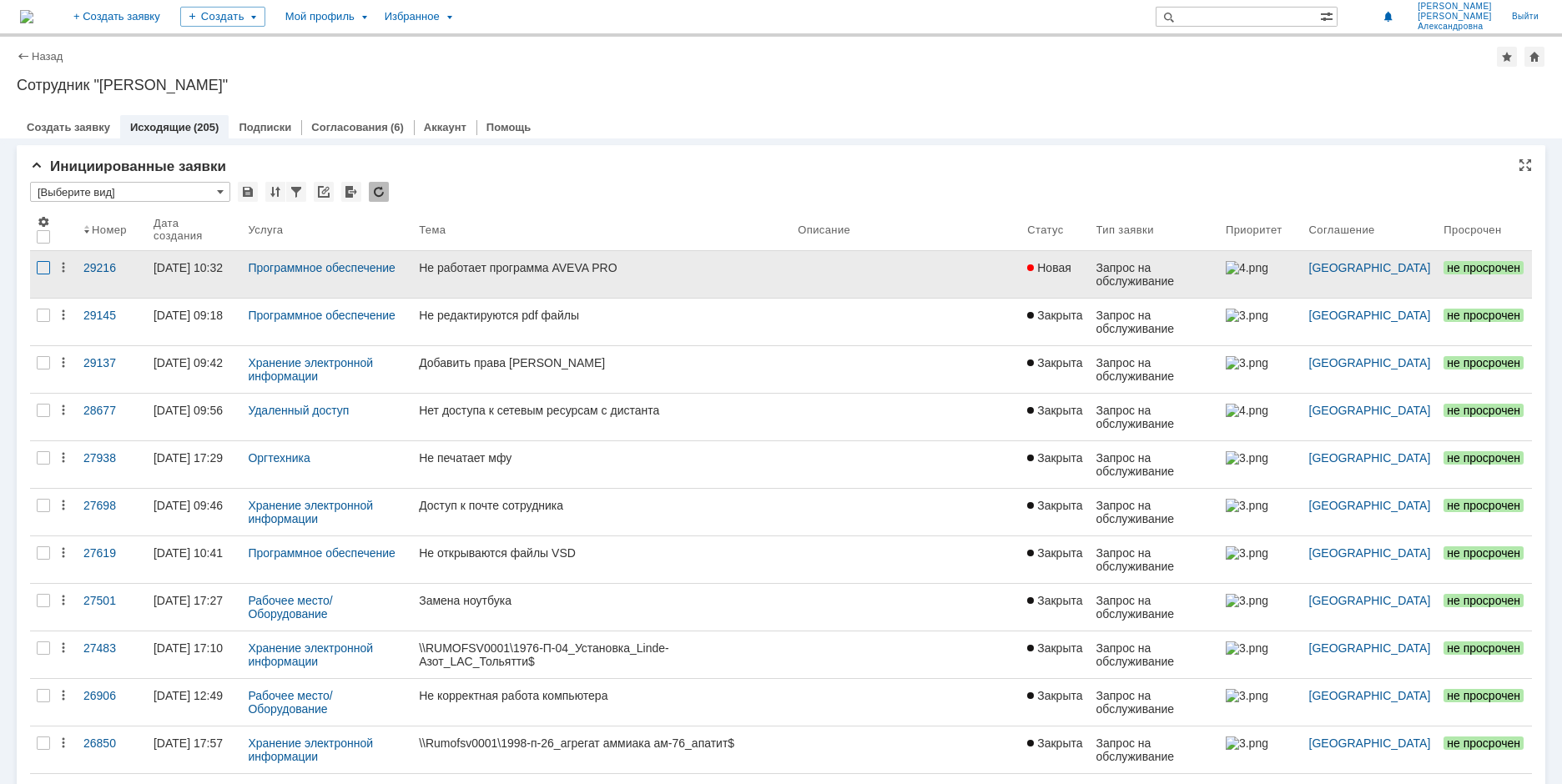
click at [41, 271] on div at bounding box center [44, 268] width 13 height 13
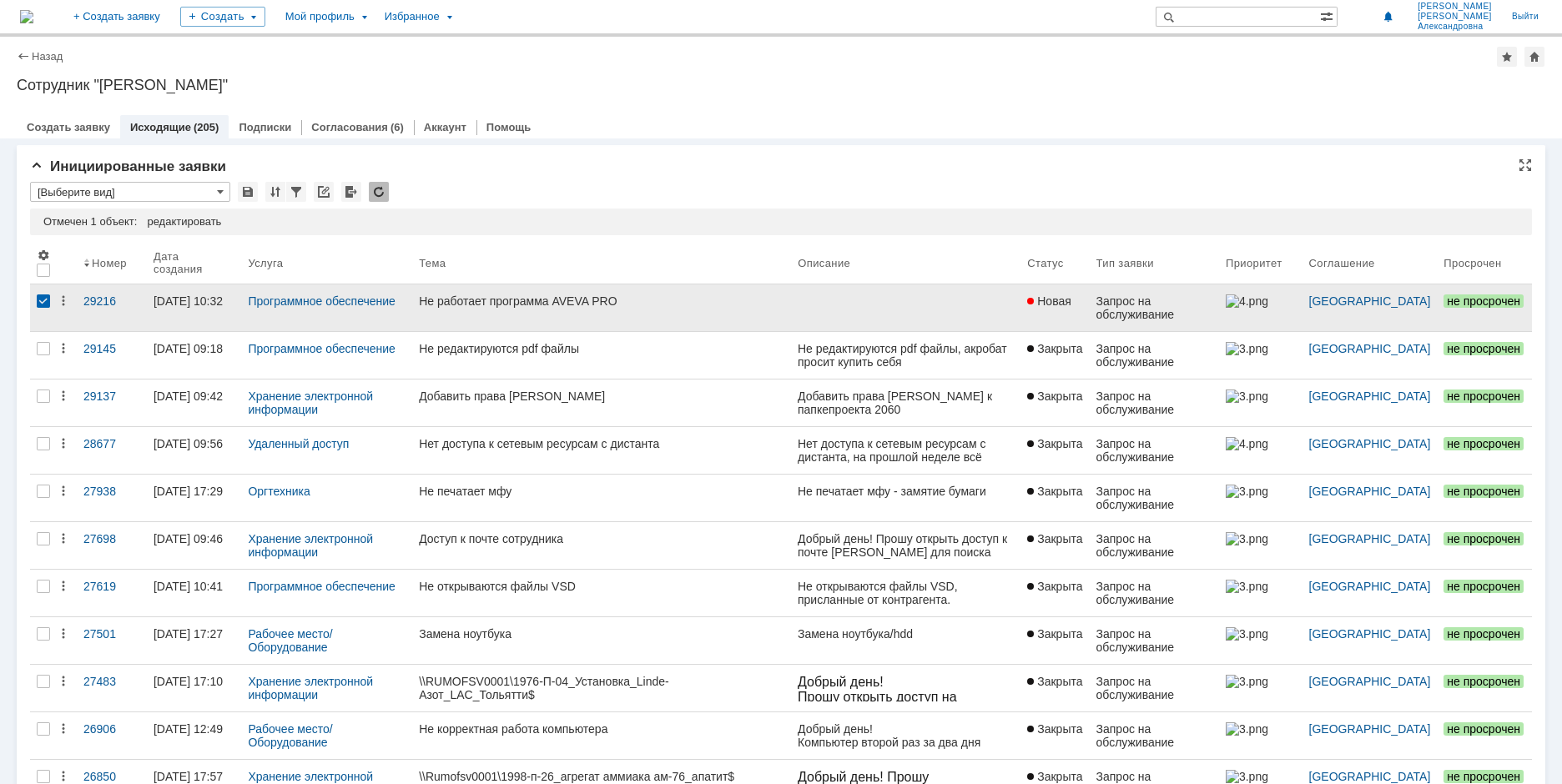
click at [907, 316] on link at bounding box center [905, 308] width 230 height 47
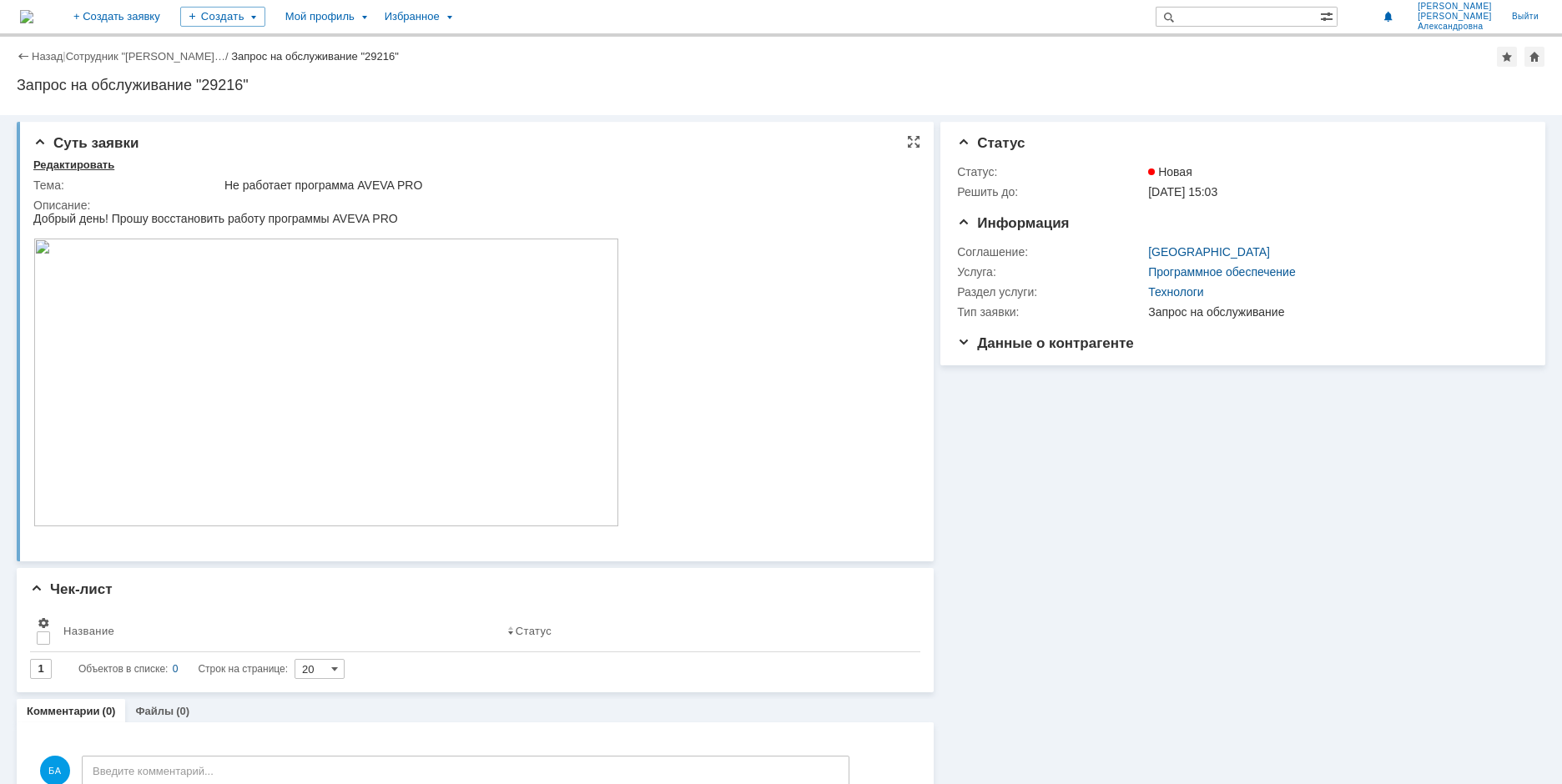
click at [55, 165] on div "Редактировать" at bounding box center [74, 166] width 81 height 13
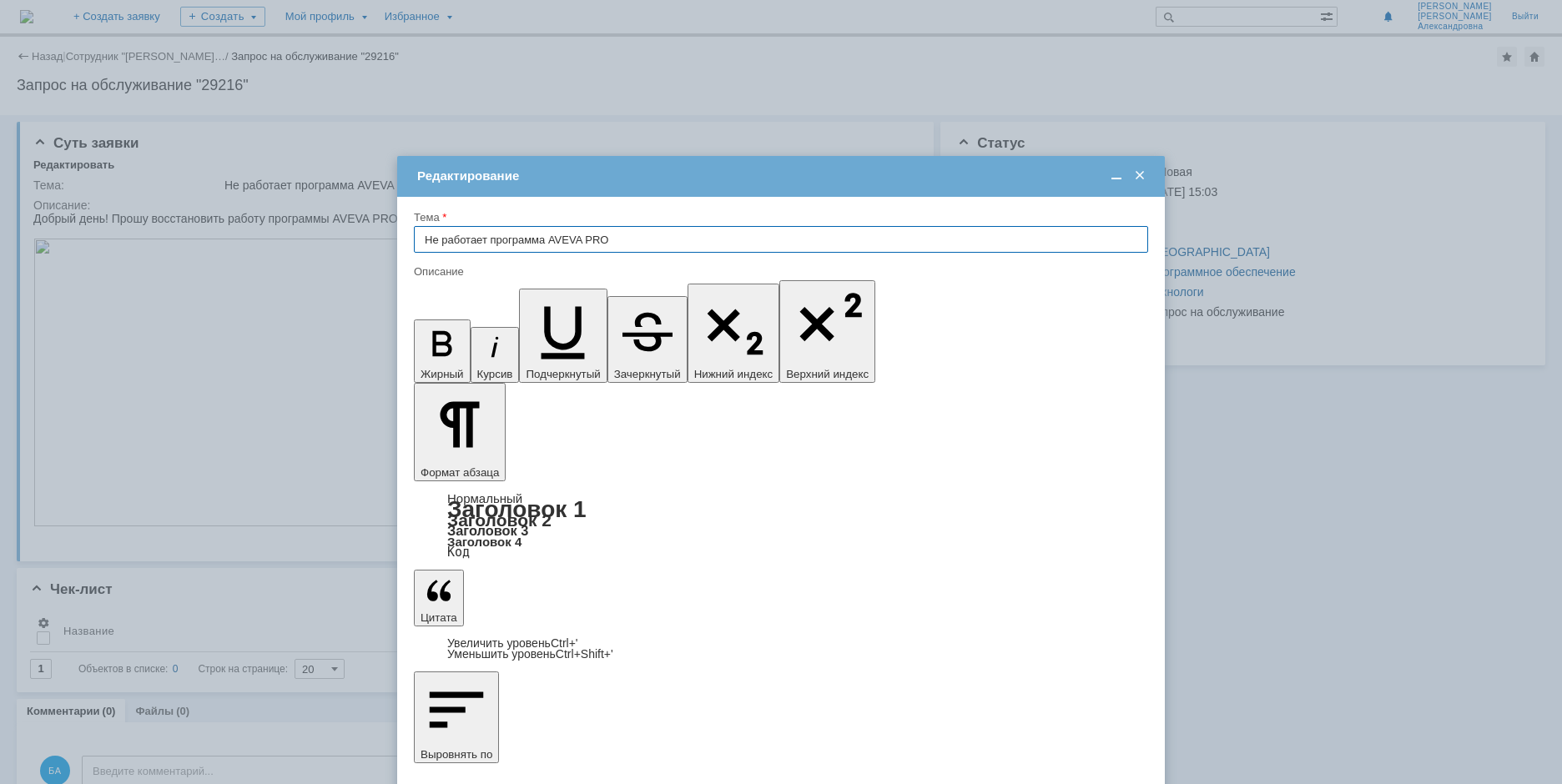
click at [1140, 177] on span at bounding box center [1140, 176] width 17 height 15
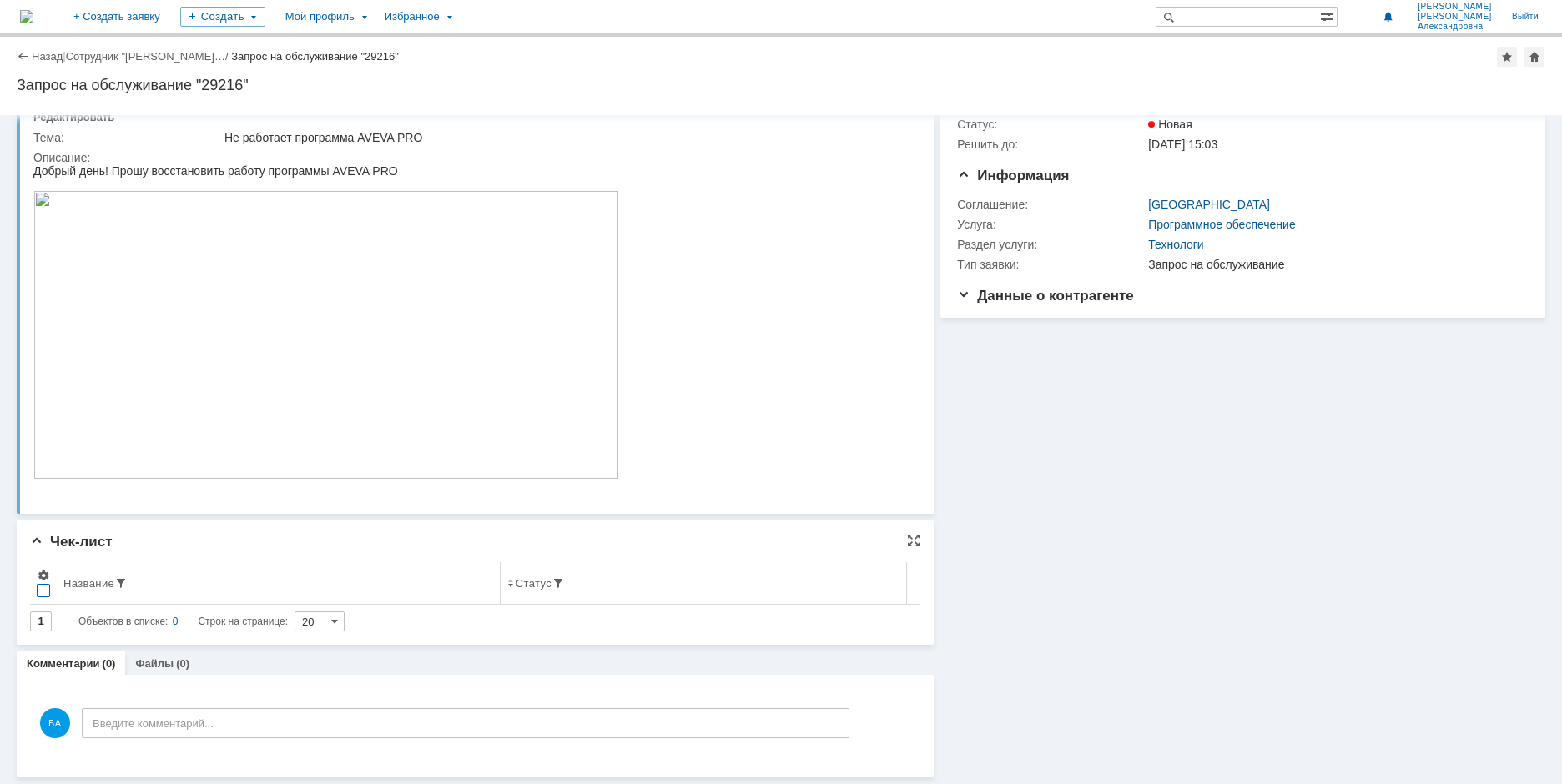
click at [45, 593] on div at bounding box center [44, 591] width 13 height 13
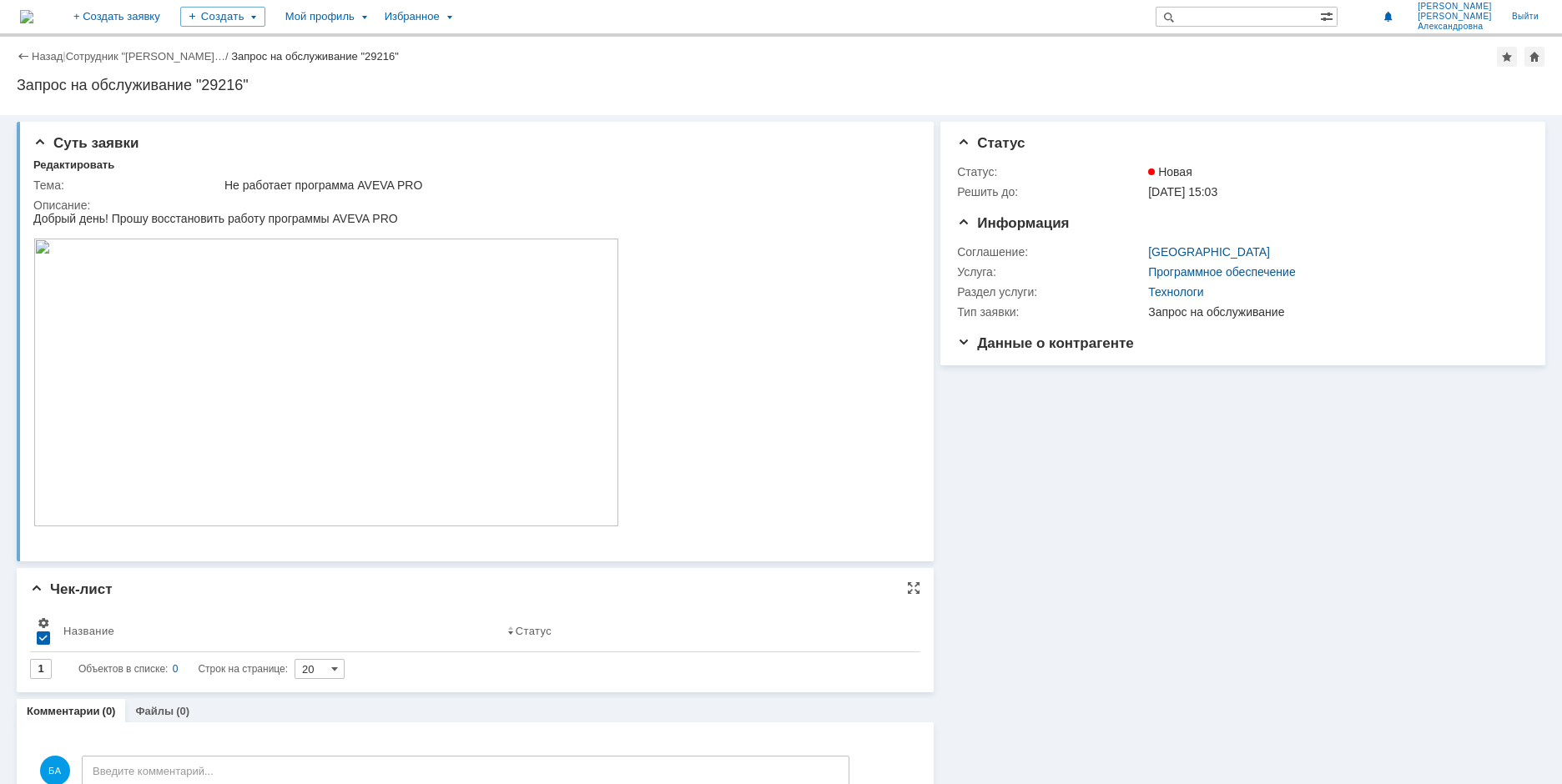
click at [108, 46] on div "Назад | Сотрудник "[PERSON_NAME]… / Запрос на обслуживание "29216" Запрос на об…" at bounding box center [781, 76] width 1562 height 78
click at [108, 59] on link "Сотрудник "[PERSON_NAME]…" at bounding box center [145, 56] width 160 height 13
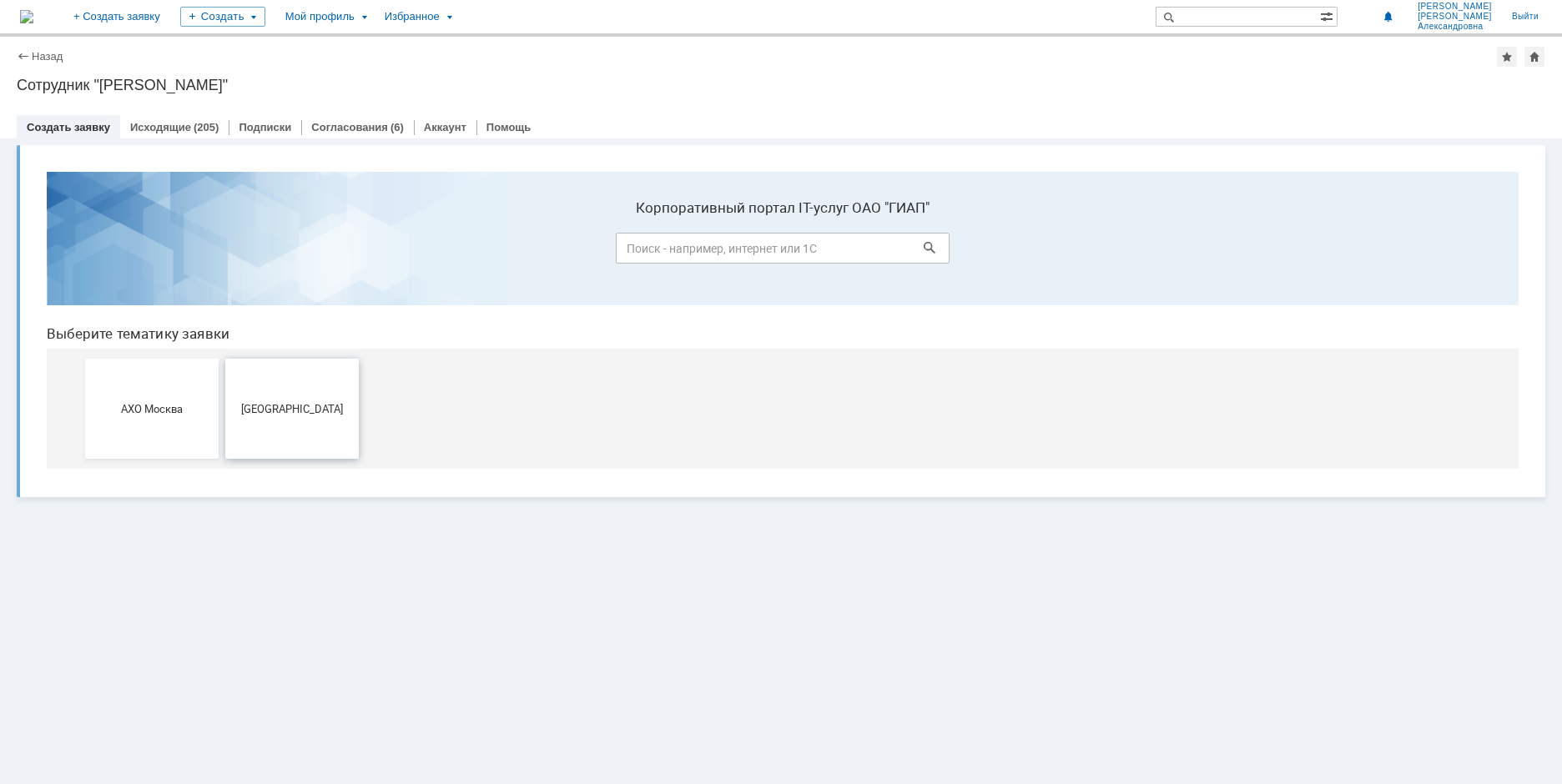
click at [273, 413] on span "[GEOGRAPHIC_DATA]" at bounding box center [292, 408] width 124 height 13
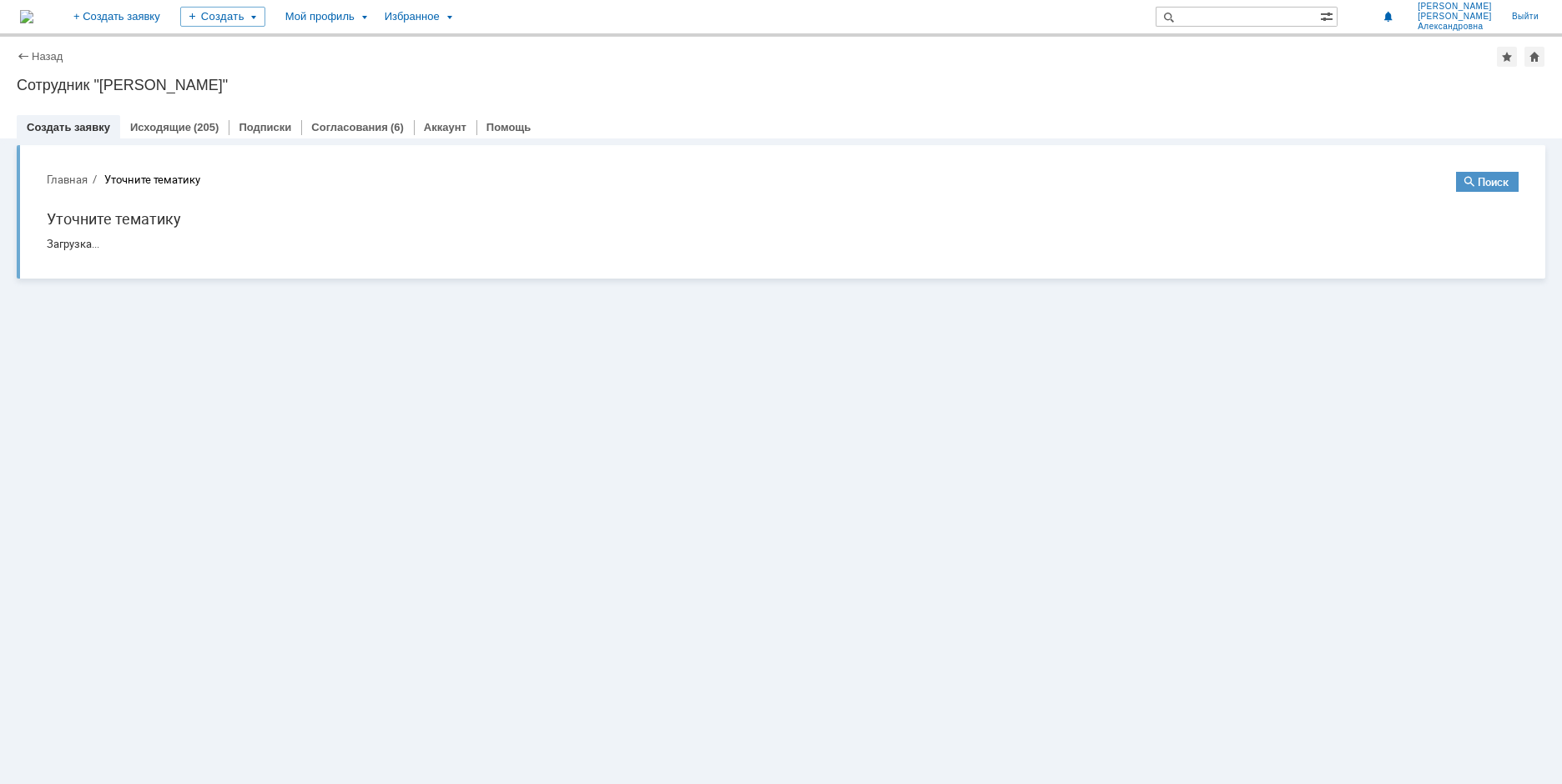
click at [273, 413] on div "Витрина услуг" at bounding box center [781, 461] width 1562 height 645
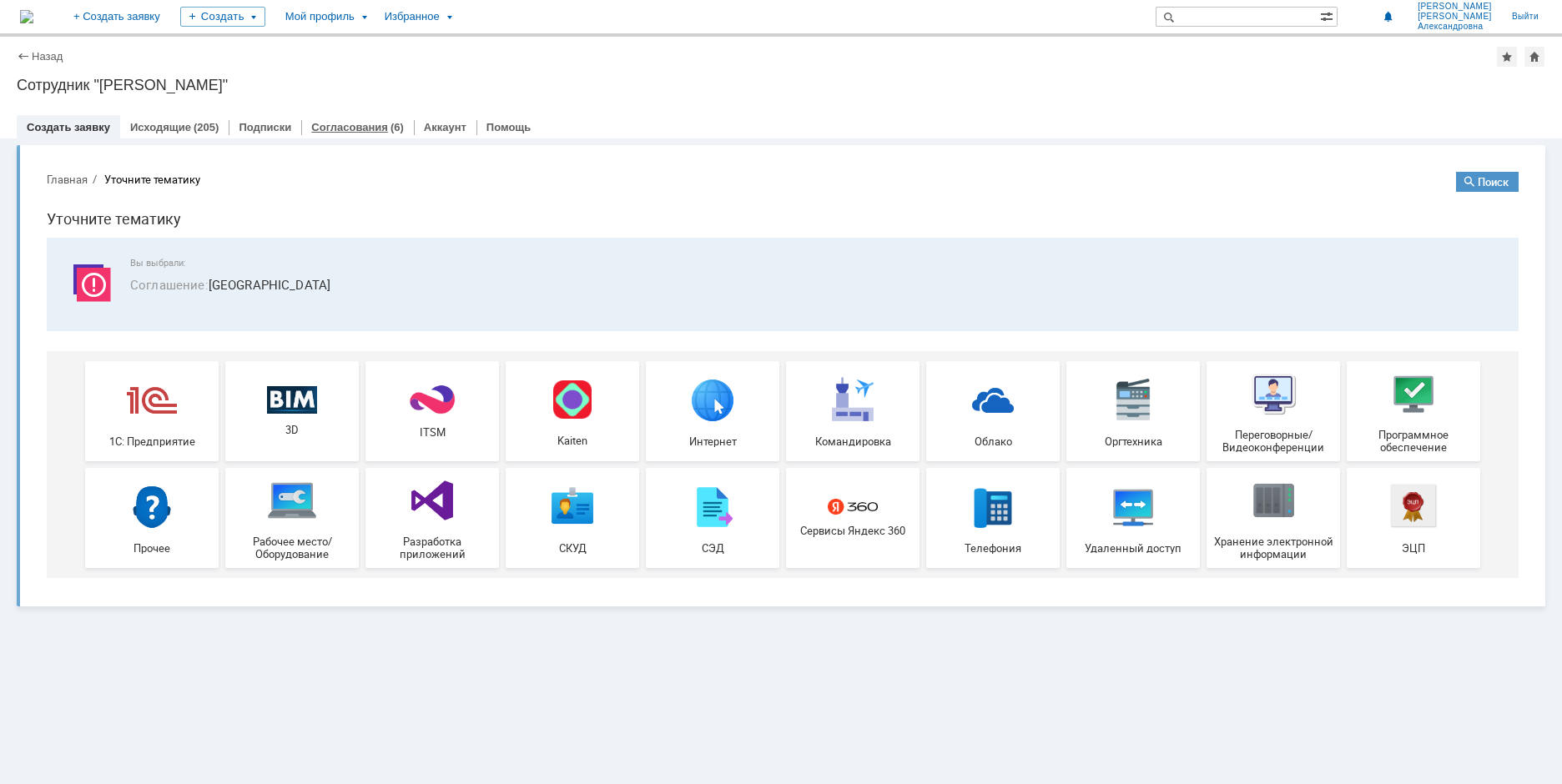
click at [364, 121] on link "Согласования" at bounding box center [349, 127] width 77 height 13
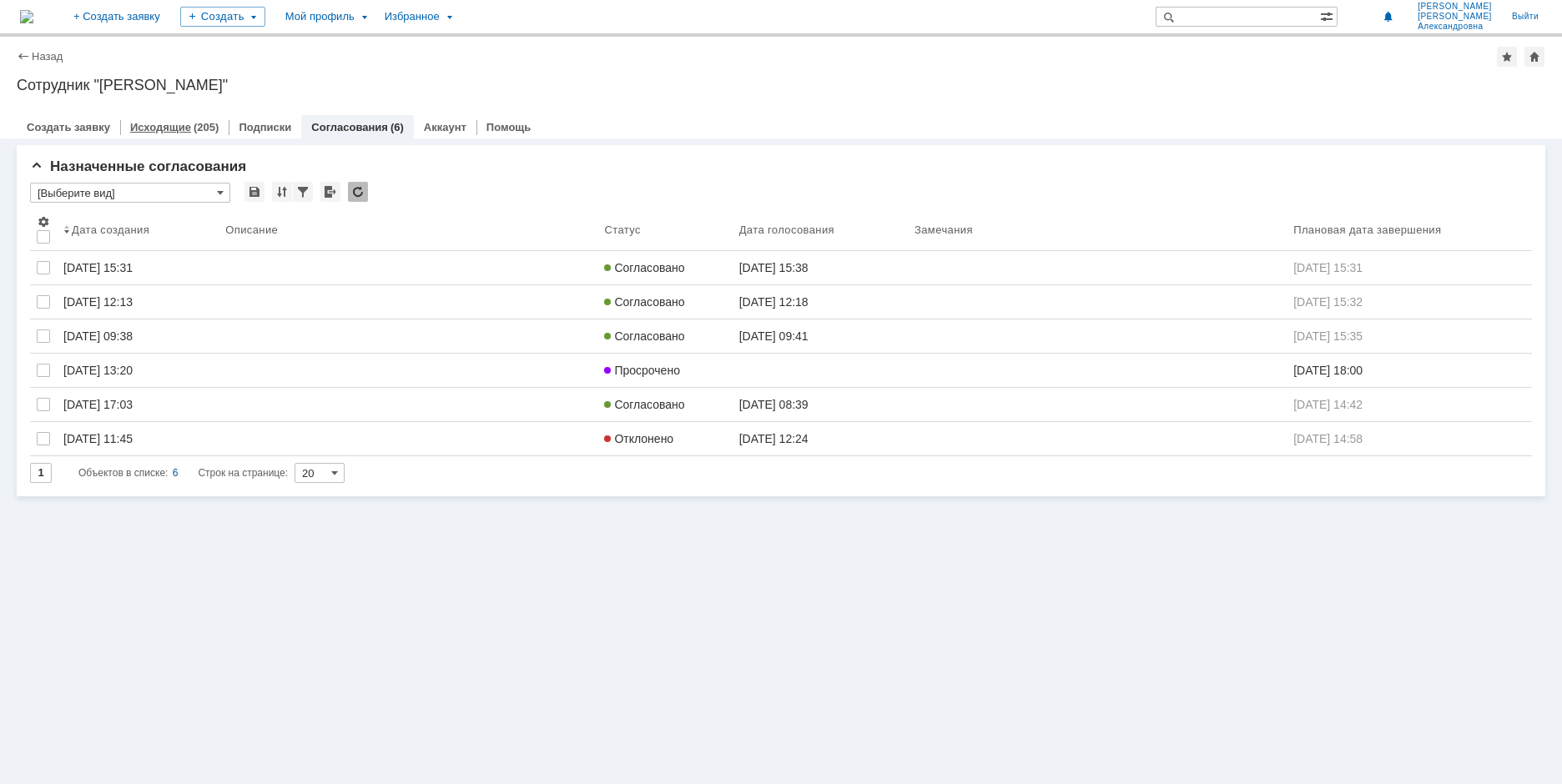
click at [174, 129] on link "Исходящие" at bounding box center [161, 127] width 61 height 13
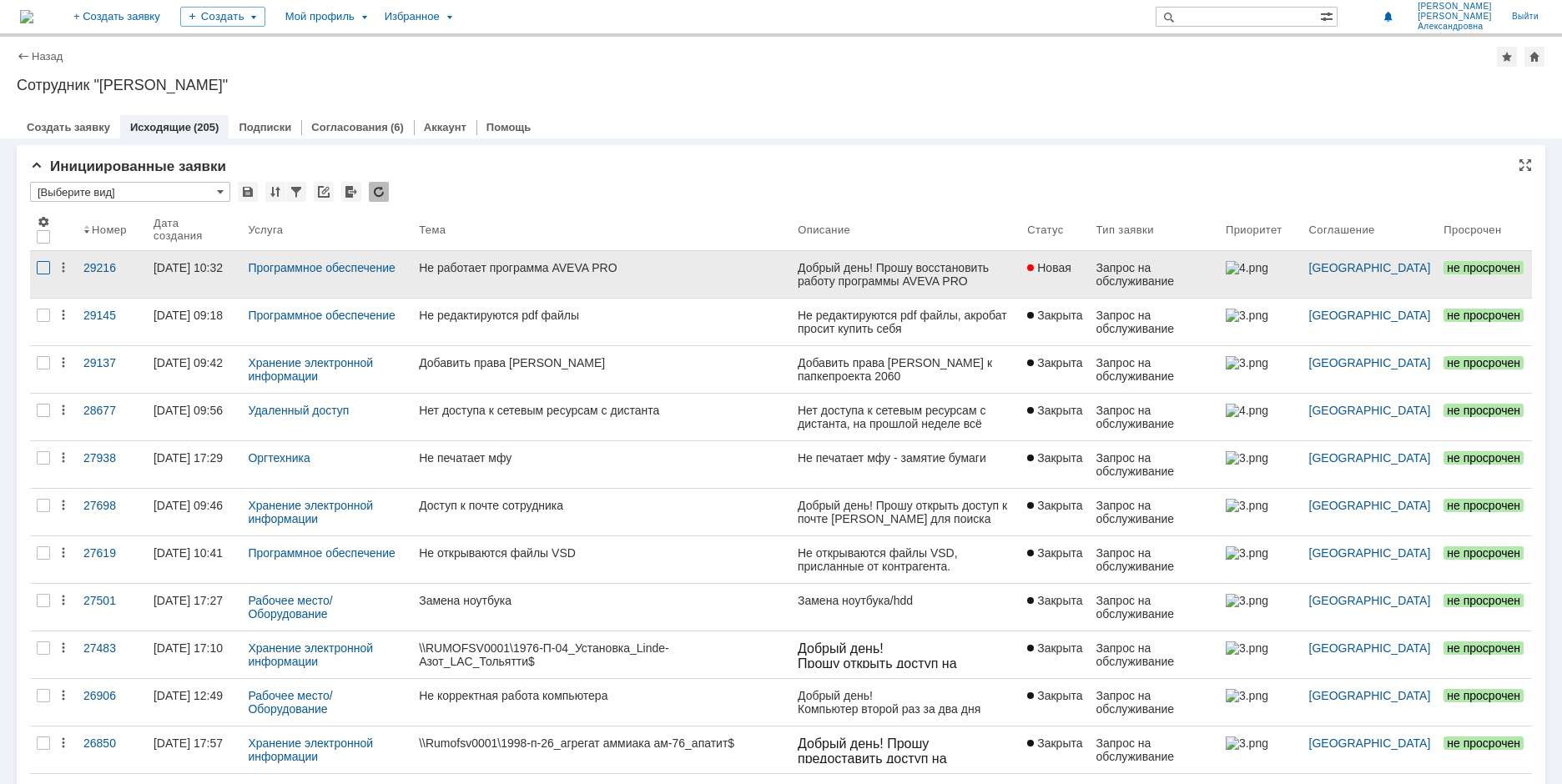
click at [42, 271] on div at bounding box center [44, 268] width 13 height 13
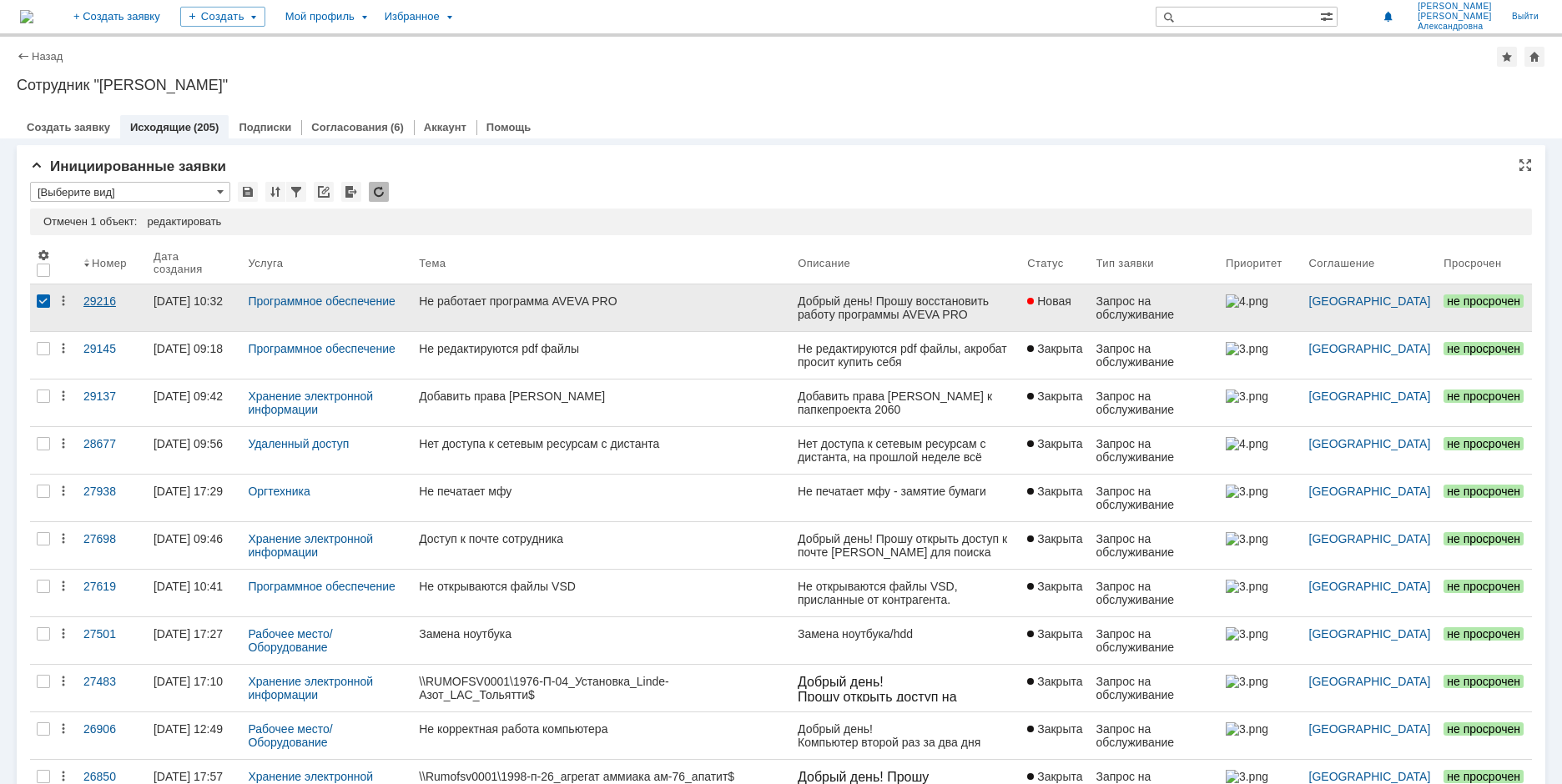
click at [92, 298] on div "29216" at bounding box center [111, 301] width 56 height 13
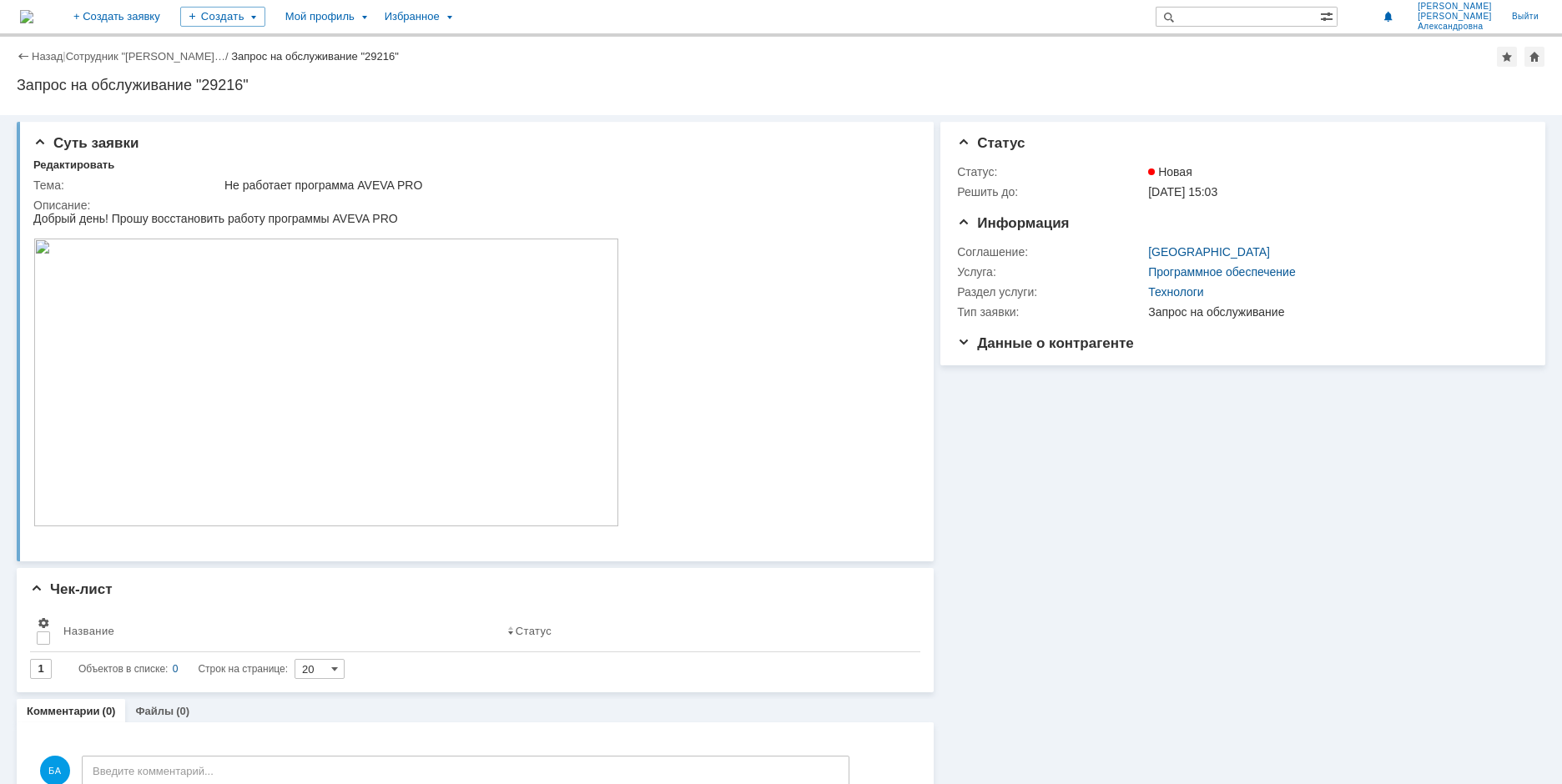
click at [224, 91] on div "Запрос на обслуживание "29216"" at bounding box center [781, 85] width 1528 height 17
click at [224, 78] on div "Запрос на обслуживание "29216"" at bounding box center [781, 85] width 1528 height 17
click at [1072, 338] on span "Данные о контрагенте" at bounding box center [1045, 343] width 177 height 16
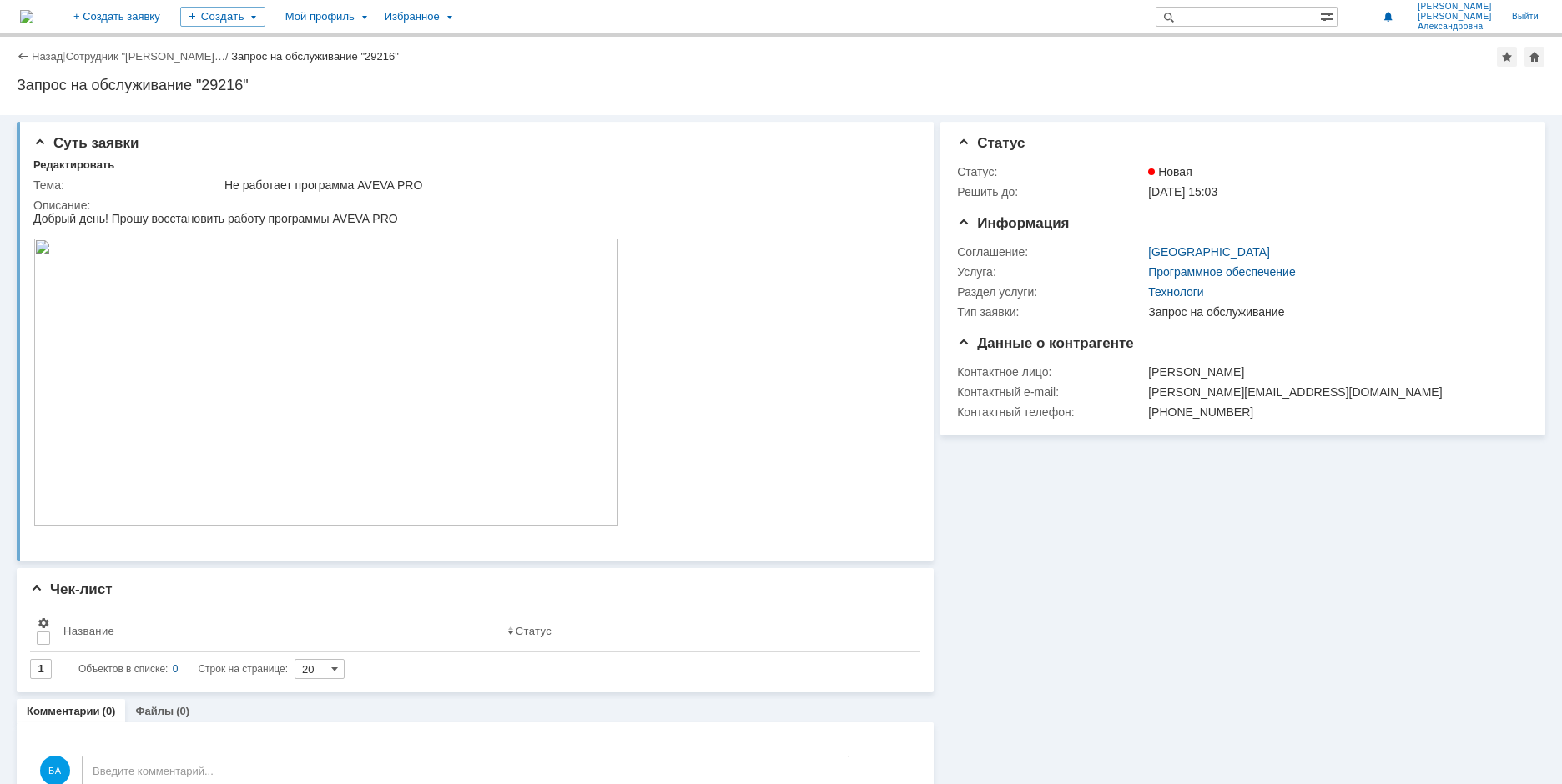
click at [31, 60] on div "Назад" at bounding box center [40, 56] width 46 height 13
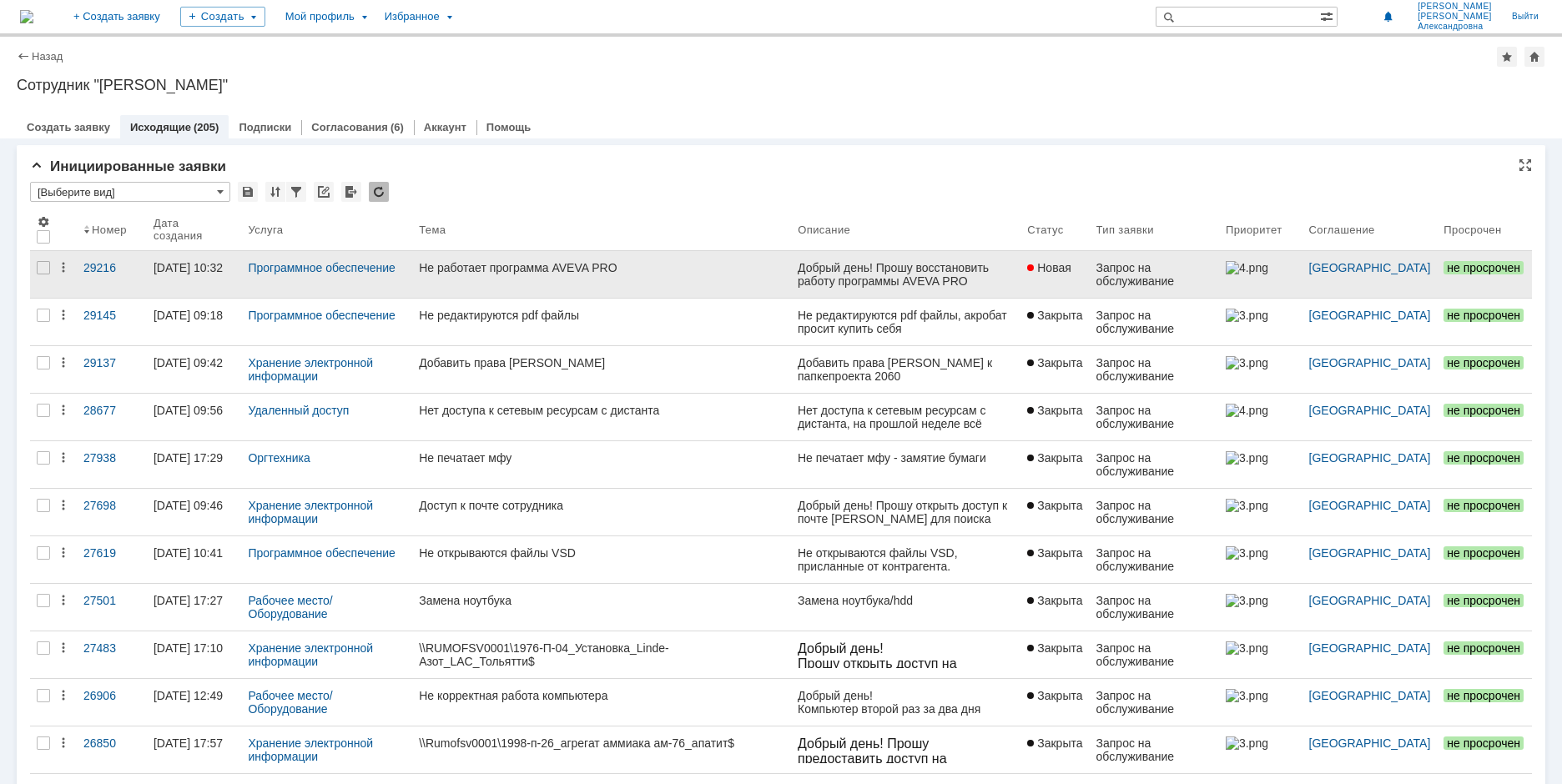
click at [1481, 266] on span "не просрочен" at bounding box center [1483, 268] width 80 height 13
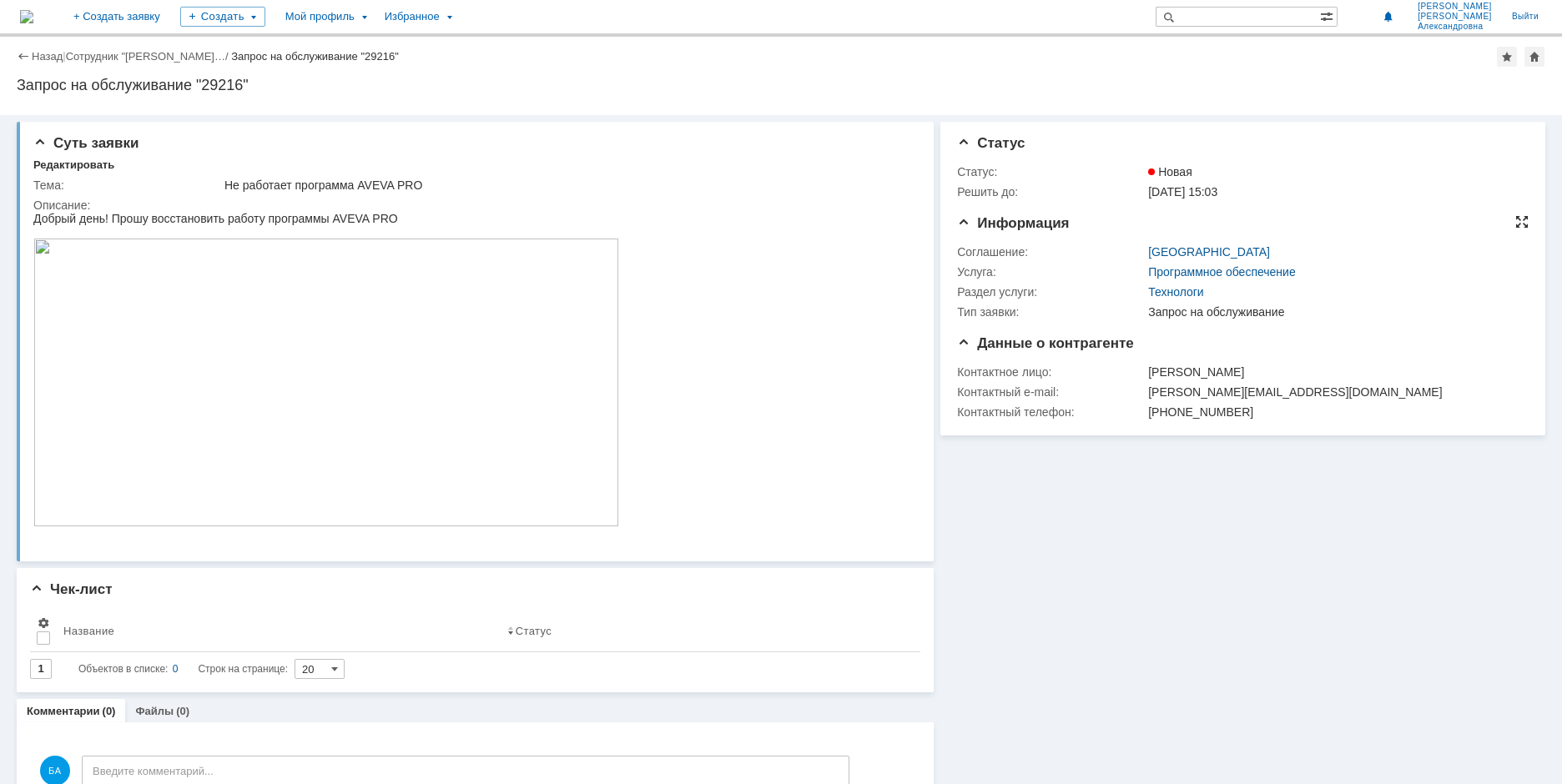
click at [1515, 221] on div at bounding box center [1522, 222] width 13 height 13
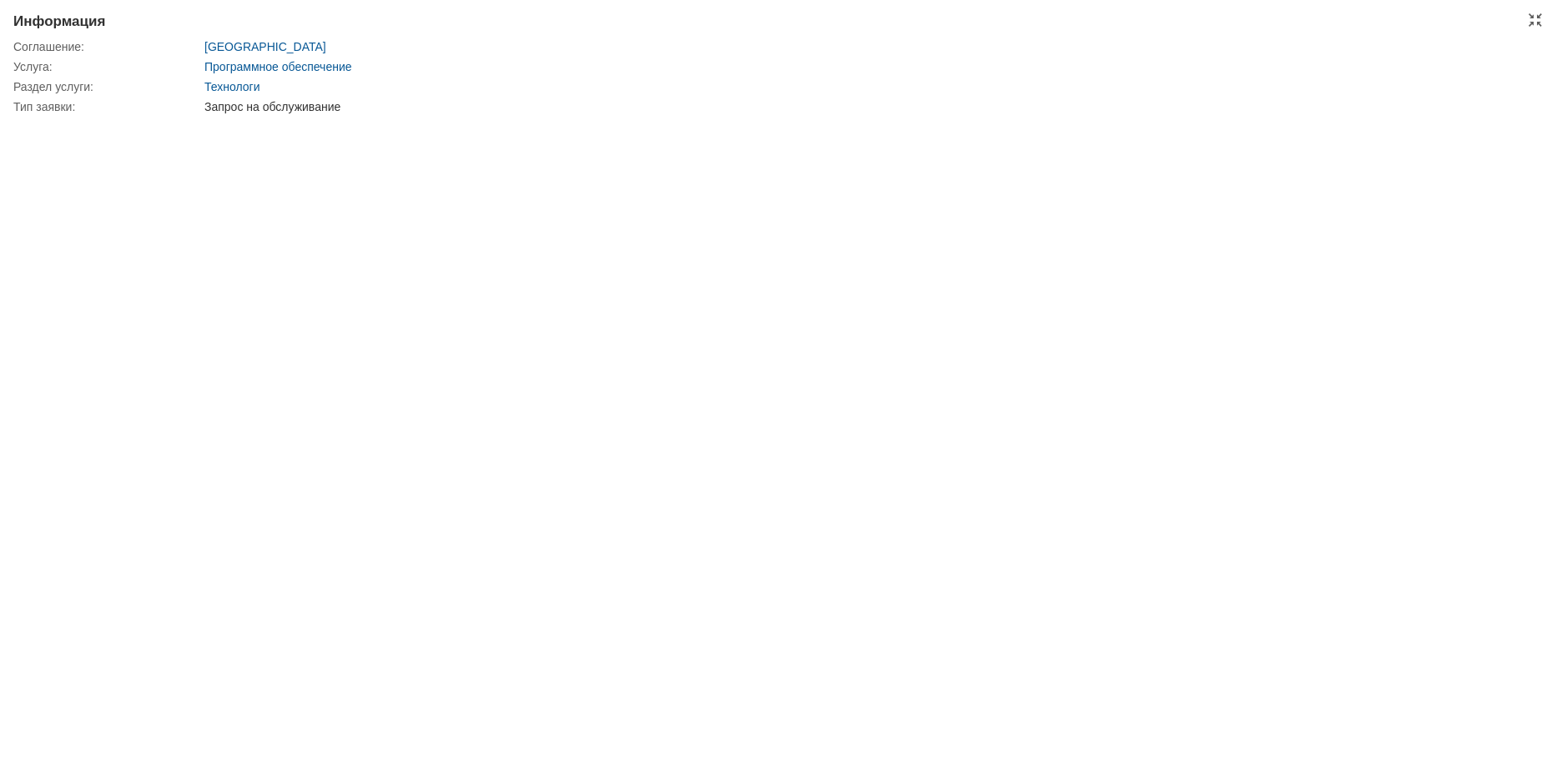
click at [1536, 32] on div "Информация Соглашение: [GEOGRAPHIC_DATA] Услуга: Программное обеспечение Раздел…" at bounding box center [781, 392] width 1562 height 784
click at [1533, 20] on div at bounding box center [1535, 20] width 13 height 13
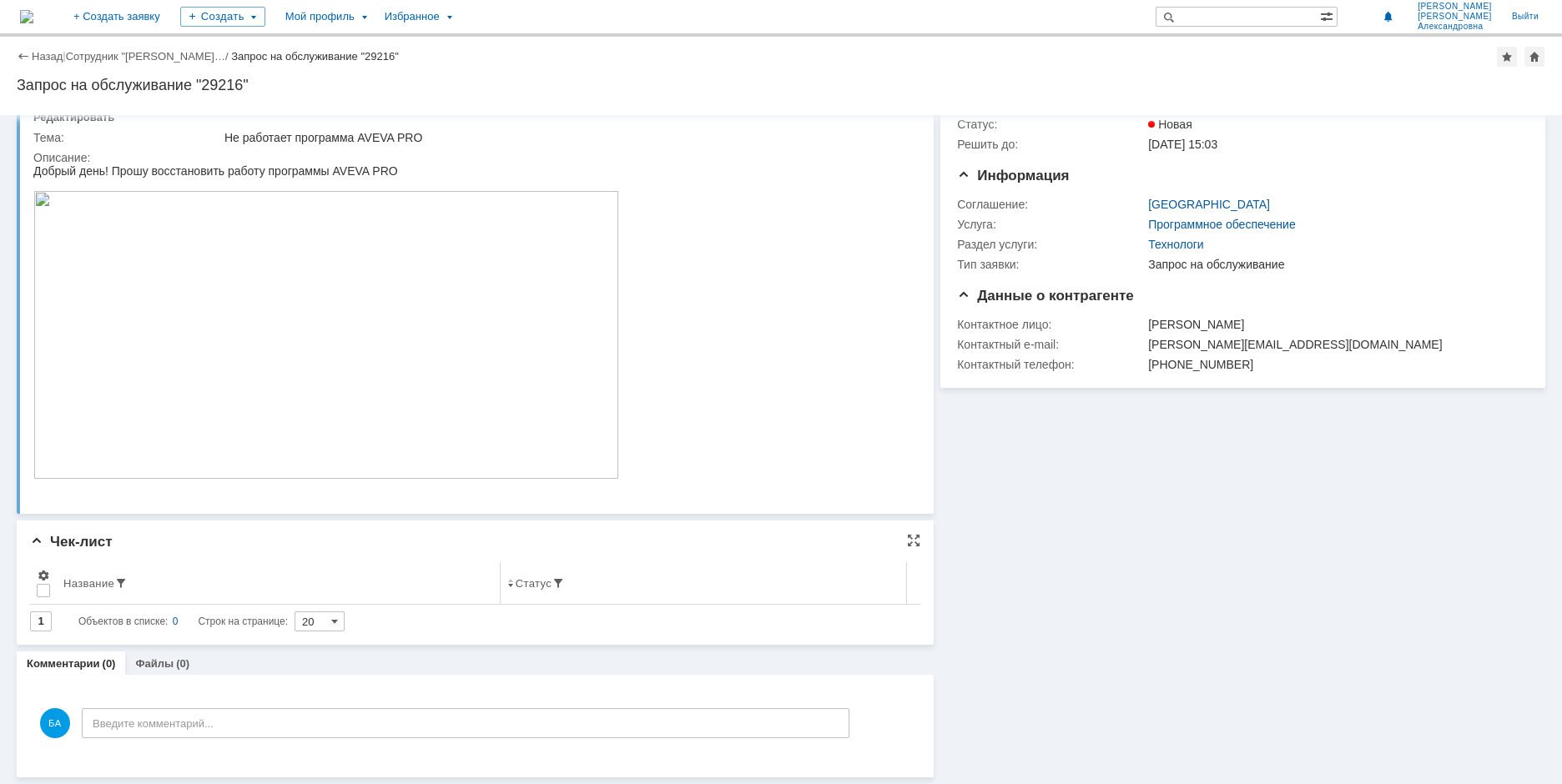
click at [44, 566] on th at bounding box center [44, 583] width 27 height 43
click at [38, 545] on span "Чек-лист" at bounding box center [71, 541] width 82 height 16
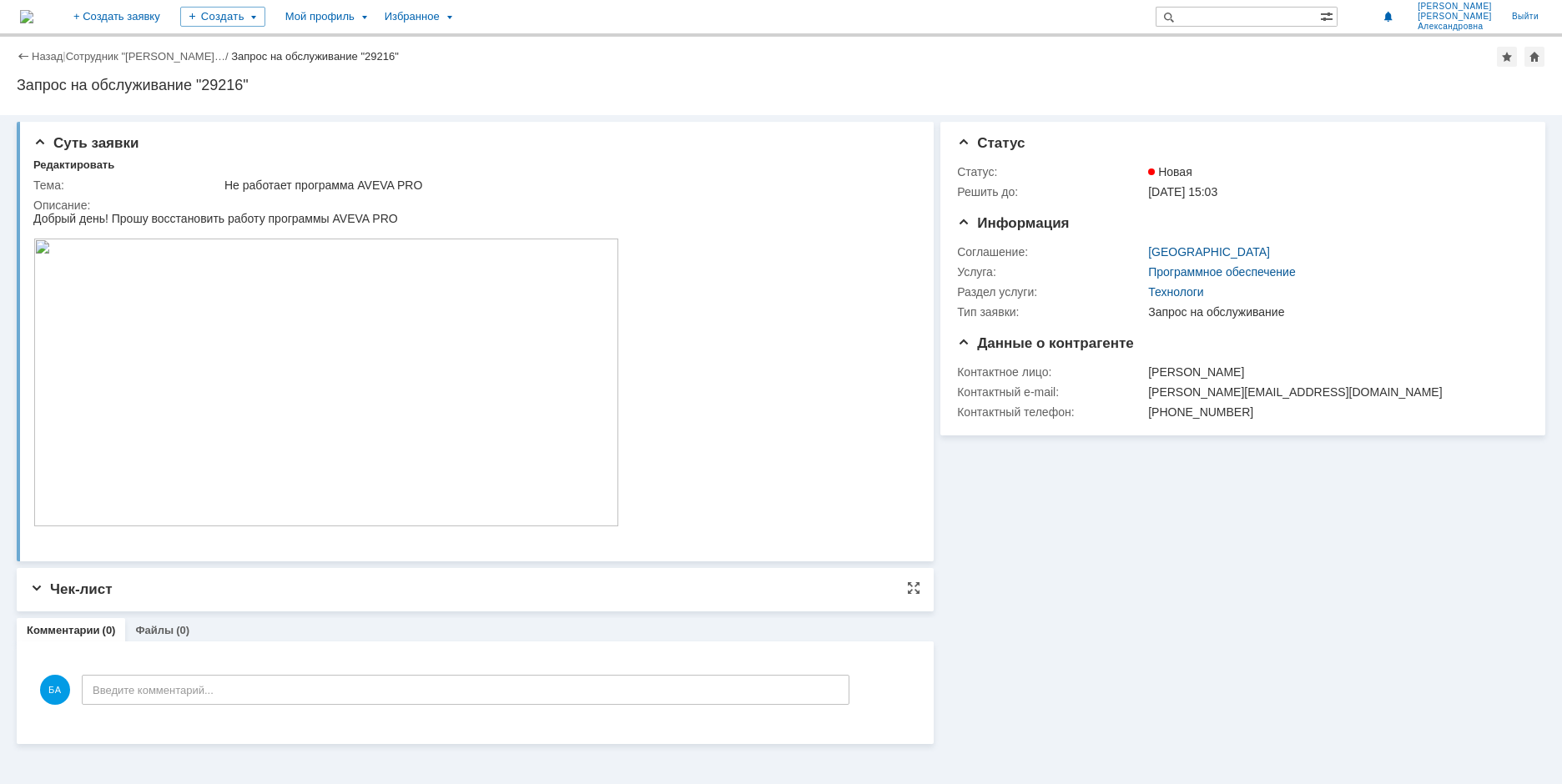
click at [35, 592] on span "Чек-лист" at bounding box center [71, 589] width 82 height 16
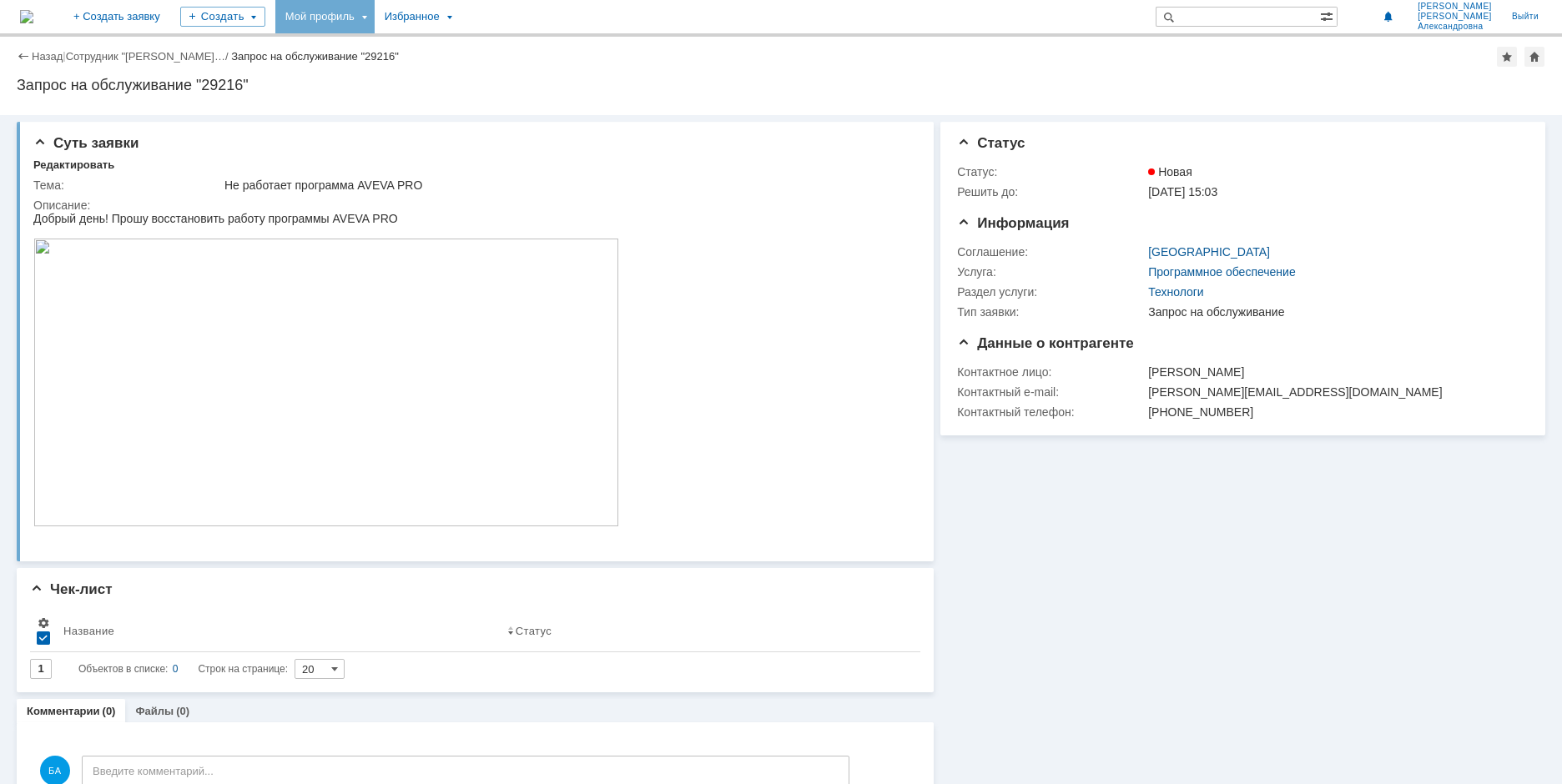
click at [375, 15] on div "Мой профиль" at bounding box center [325, 17] width 99 height 34
click at [390, 78] on div "Заявки" at bounding box center [341, 76] width 127 height 20
click at [375, 19] on div "Мой профиль" at bounding box center [325, 17] width 99 height 34
click at [539, 78] on link "Мои заявки" at bounding box center [475, 76] width 127 height 20
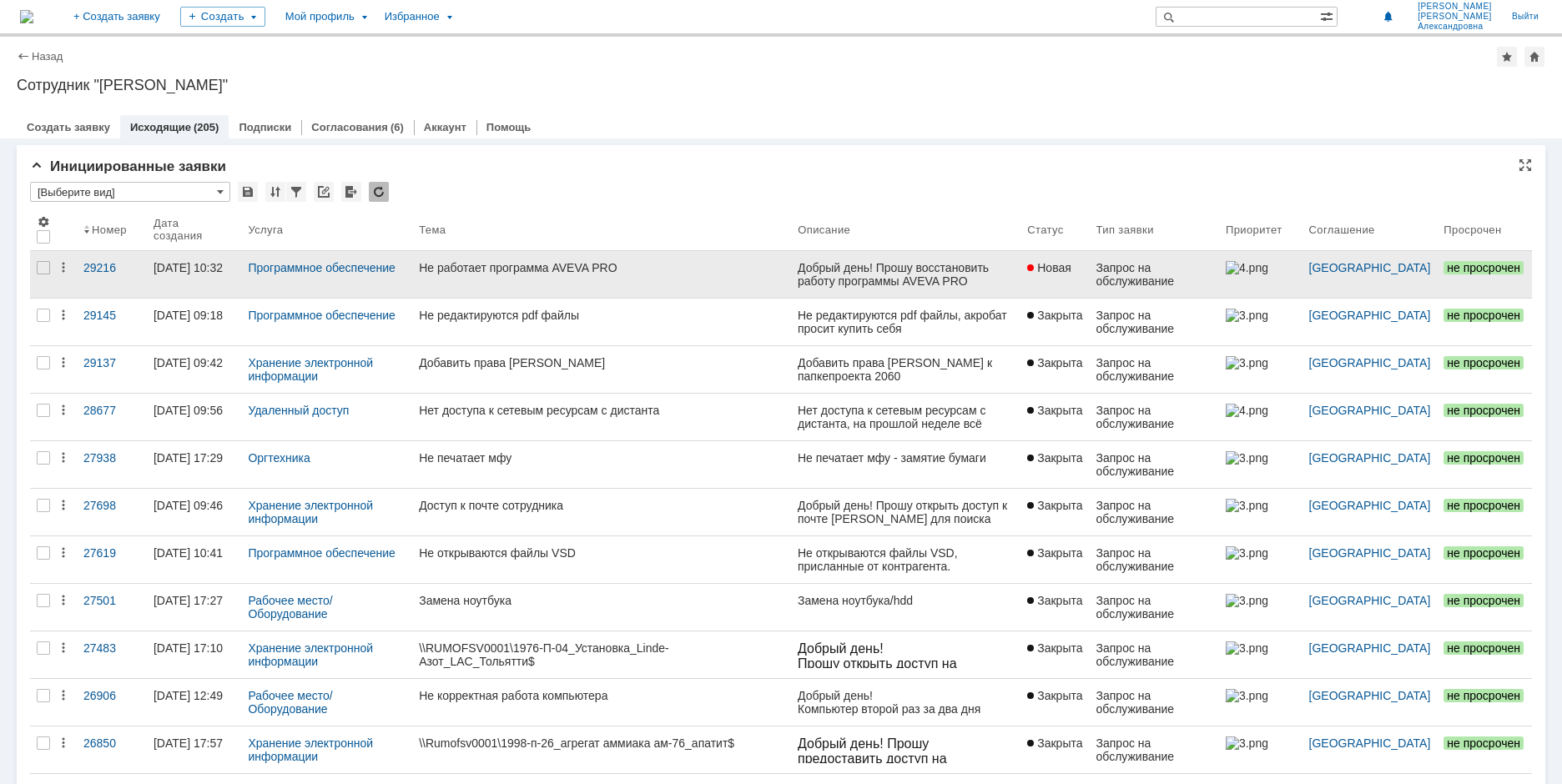
click at [1256, 266] on img at bounding box center [1247, 268] width 42 height 13
